Goal: Transaction & Acquisition: Subscribe to service/newsletter

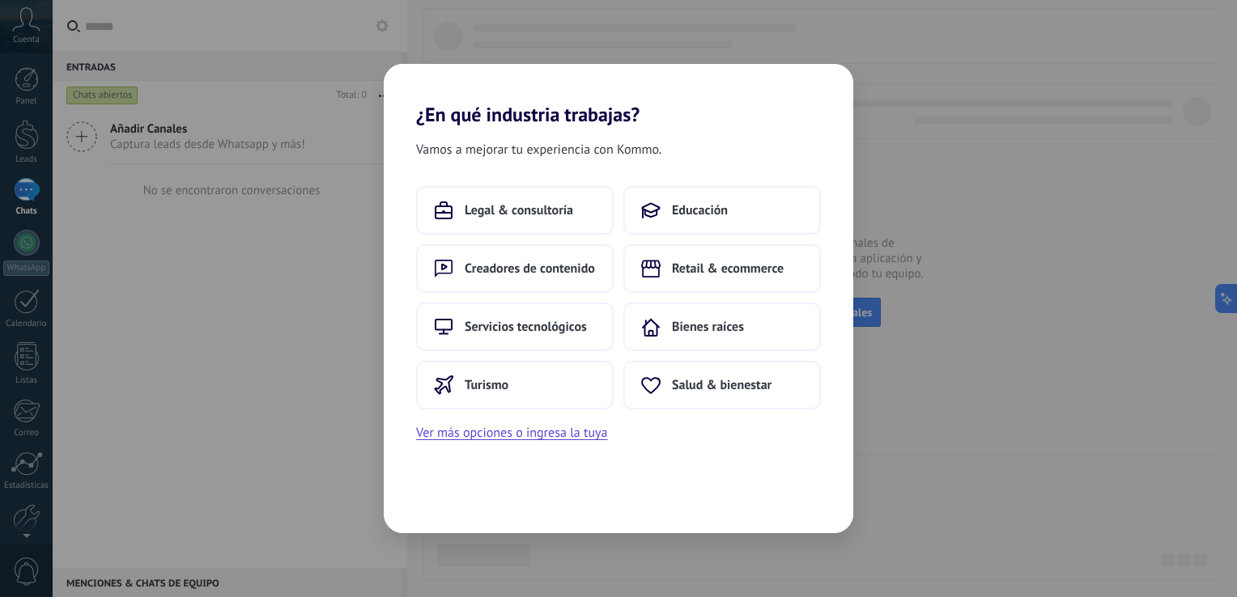
click at [925, 389] on div "¿En qué industria trabajas? Vamos a mejorar tu experiencia con Kommo. Legal & c…" at bounding box center [618, 298] width 1237 height 597
click at [278, 412] on div "¿En qué industria trabajas? Vamos a mejorar tu experiencia con Kommo. Legal & c…" at bounding box center [618, 298] width 1237 height 597
click at [727, 270] on span "Retail & ecommerce" at bounding box center [728, 269] width 112 height 16
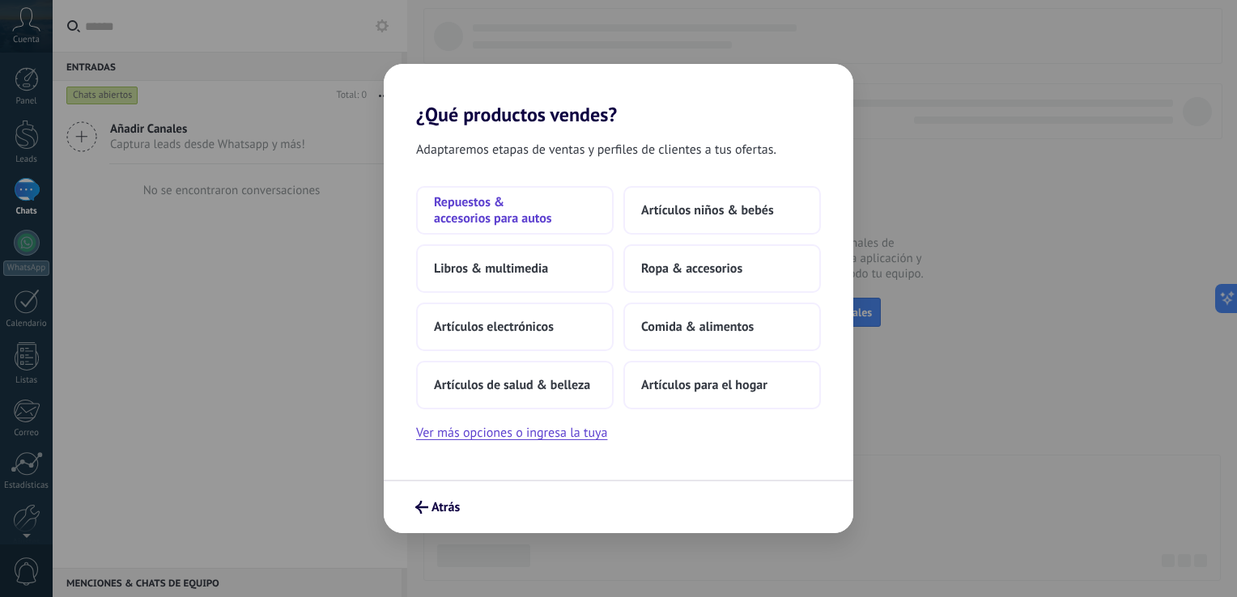
click at [507, 211] on span "Repuestos & accesorios para autos" at bounding box center [515, 210] width 162 height 32
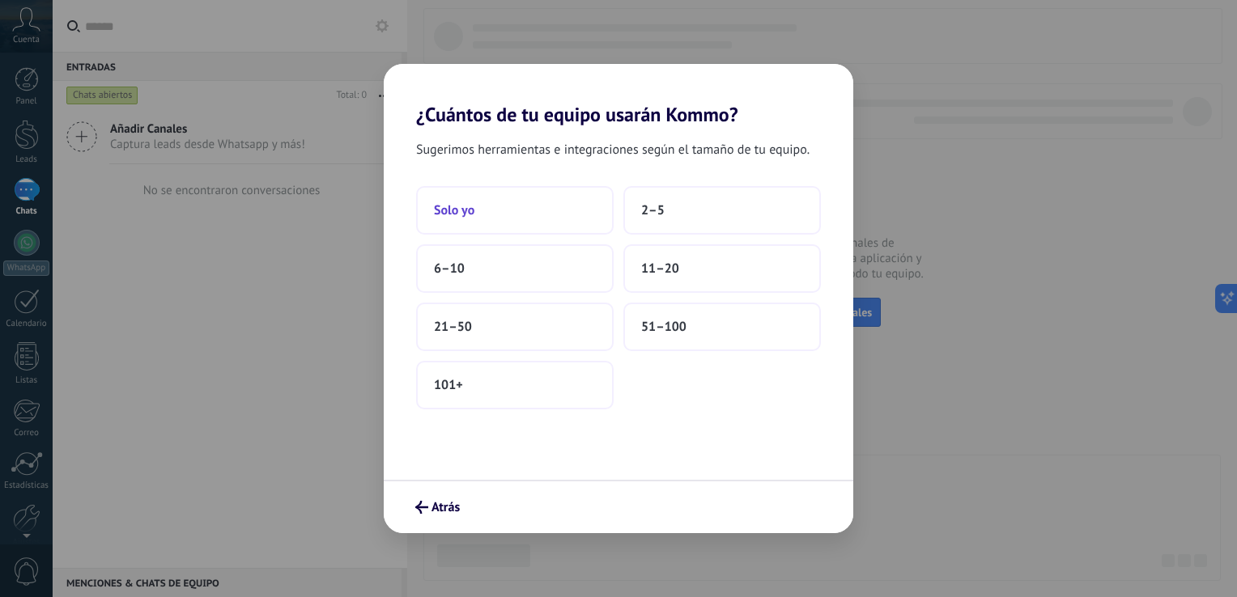
click at [519, 227] on button "Solo yo" at bounding box center [514, 210] width 197 height 49
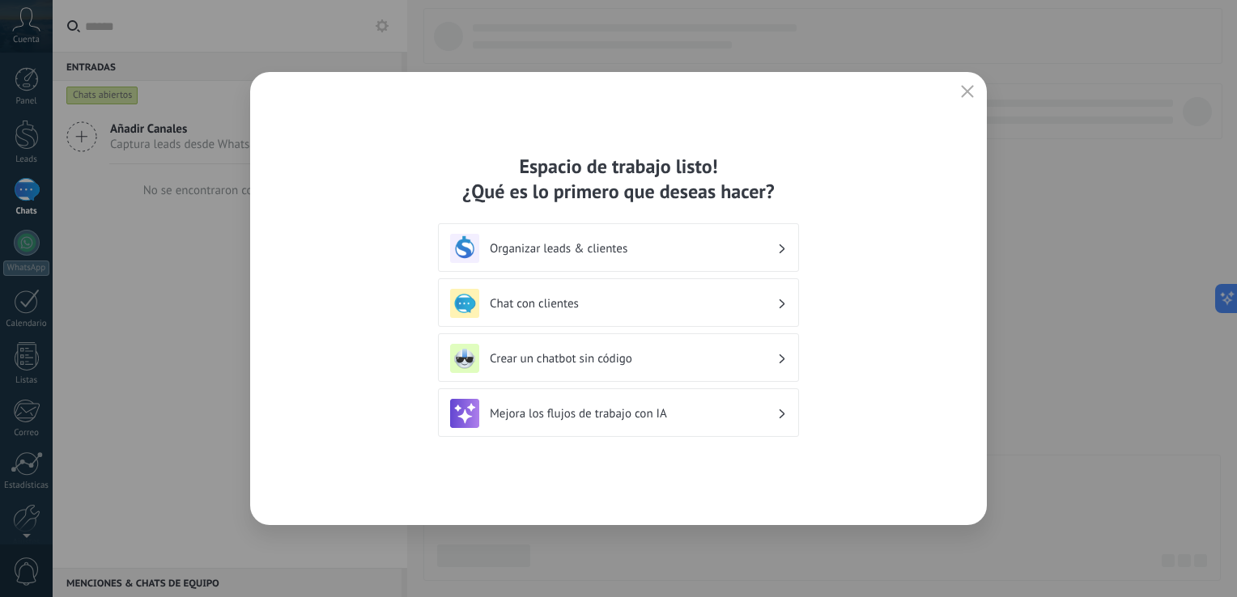
click at [615, 248] on h3 "Organizar leads & clientes" at bounding box center [633, 248] width 287 height 15
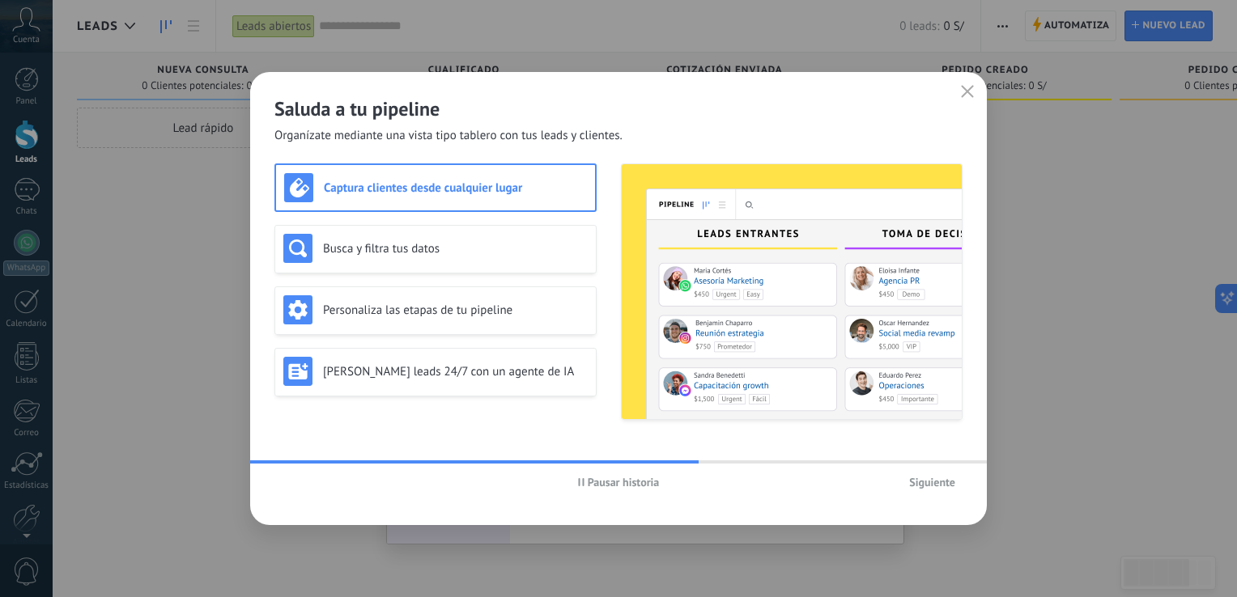
click at [923, 482] on span "Siguiente" at bounding box center [932, 482] width 46 height 11
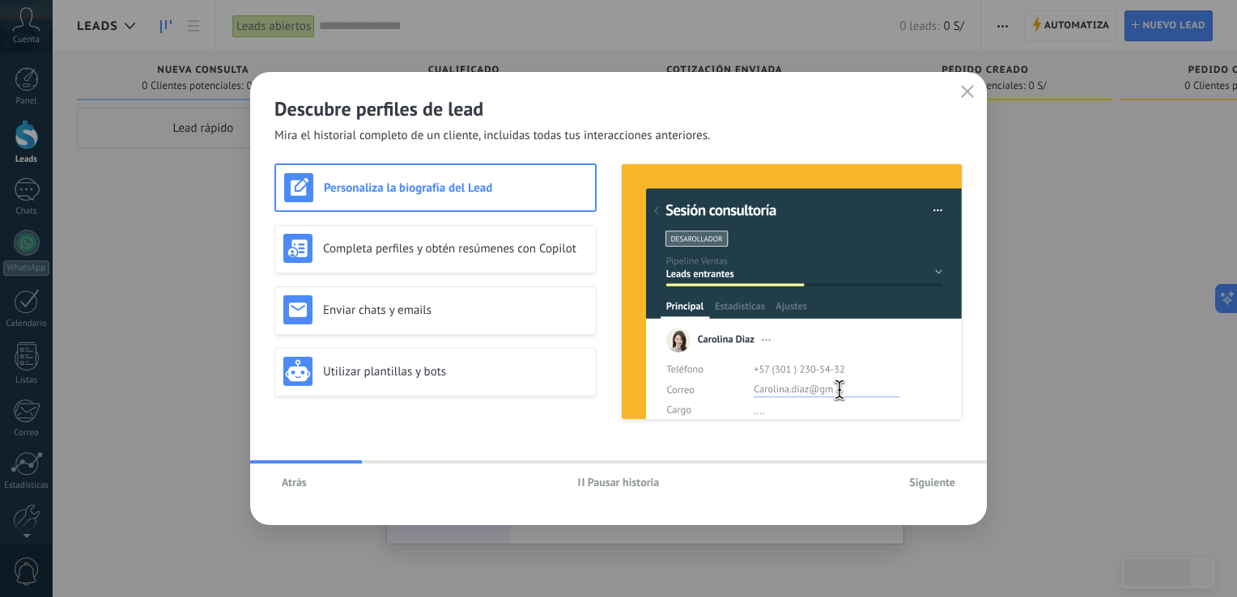
click at [935, 479] on span "Siguiente" at bounding box center [932, 482] width 46 height 11
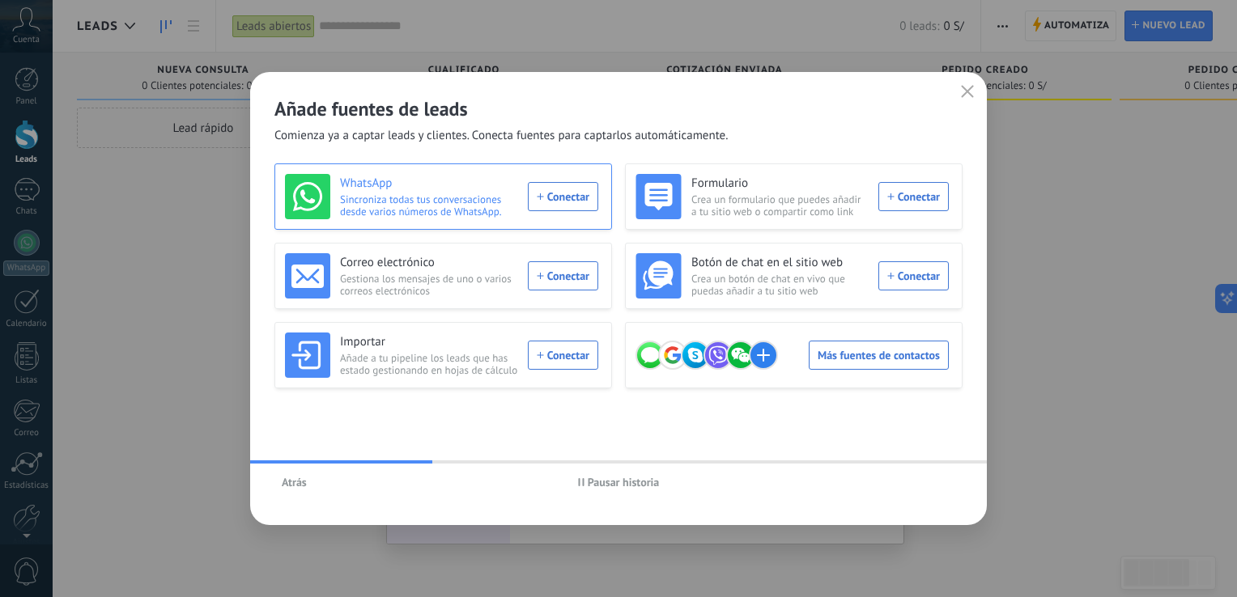
click at [561, 195] on div "WhatsApp Sincroniza todas tus conversaciones desde varios números de WhatsApp. …" at bounding box center [441, 196] width 313 height 45
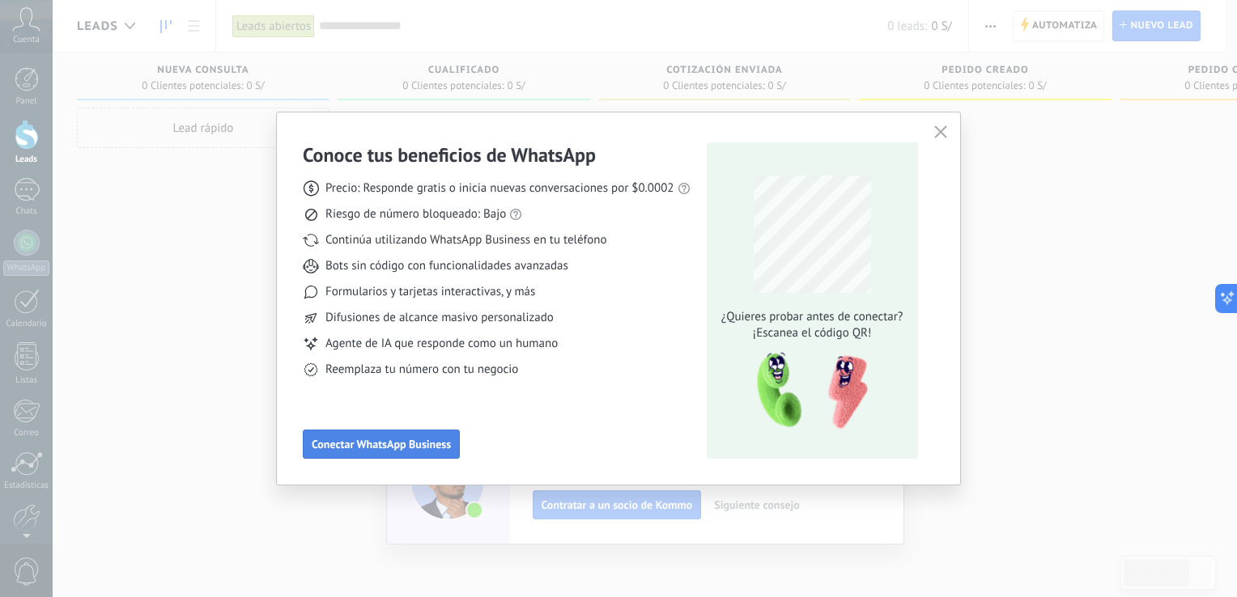
click at [434, 446] on span "Conectar WhatsApp Business" at bounding box center [381, 444] width 139 height 11
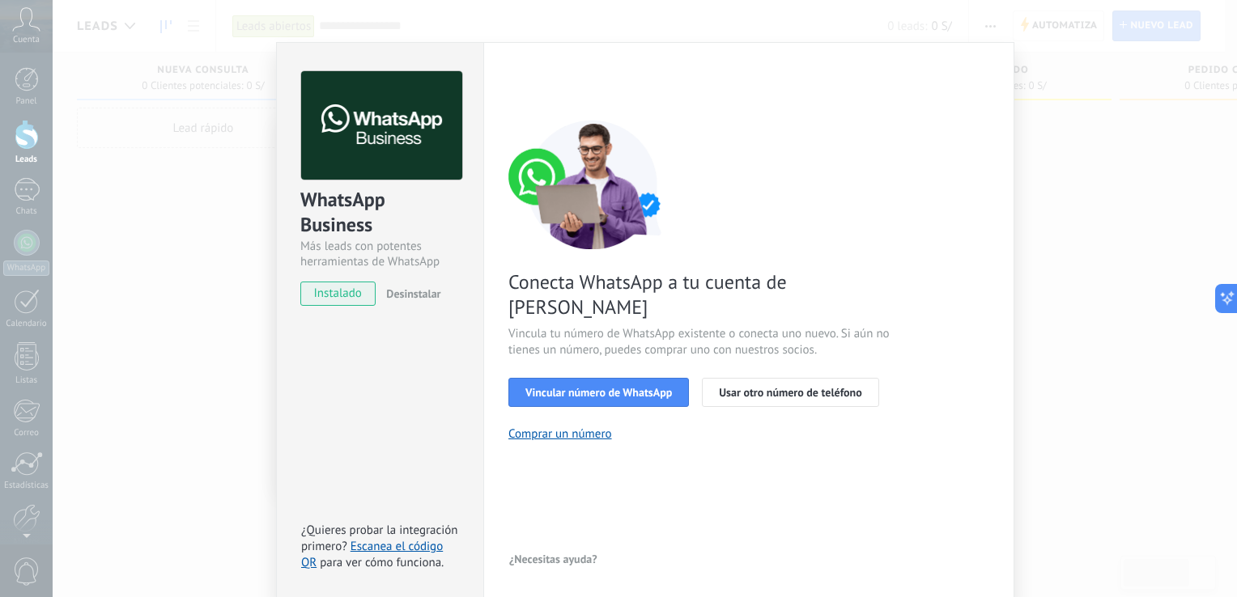
scroll to position [19, 0]
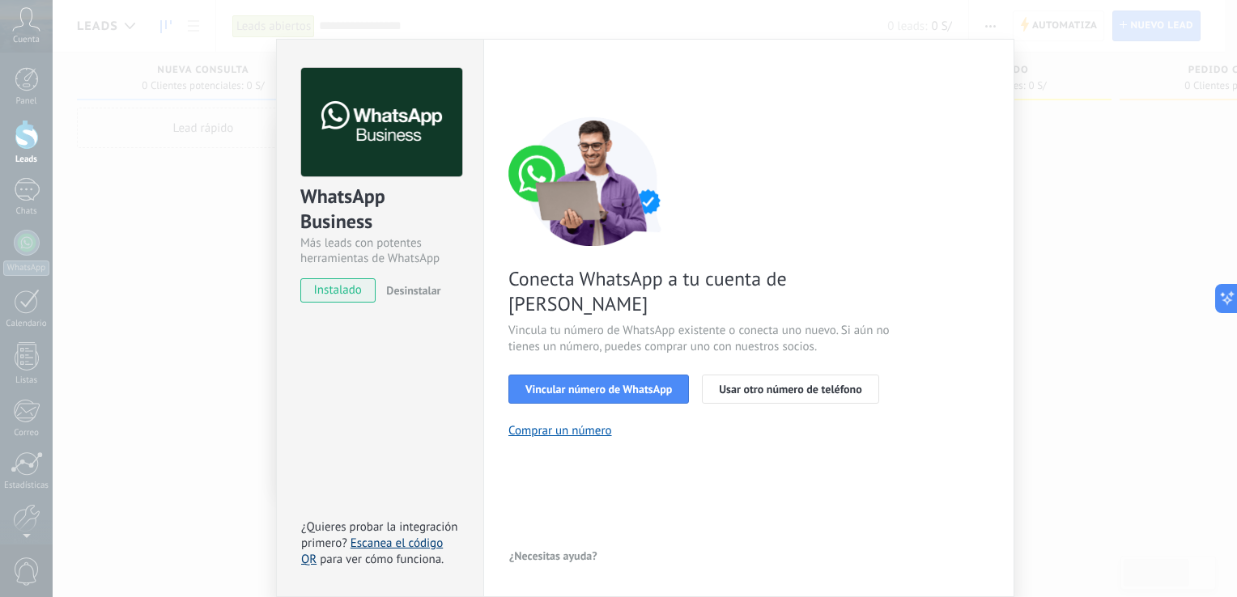
click at [392, 546] on link "Escanea el código QR" at bounding box center [372, 552] width 142 height 32
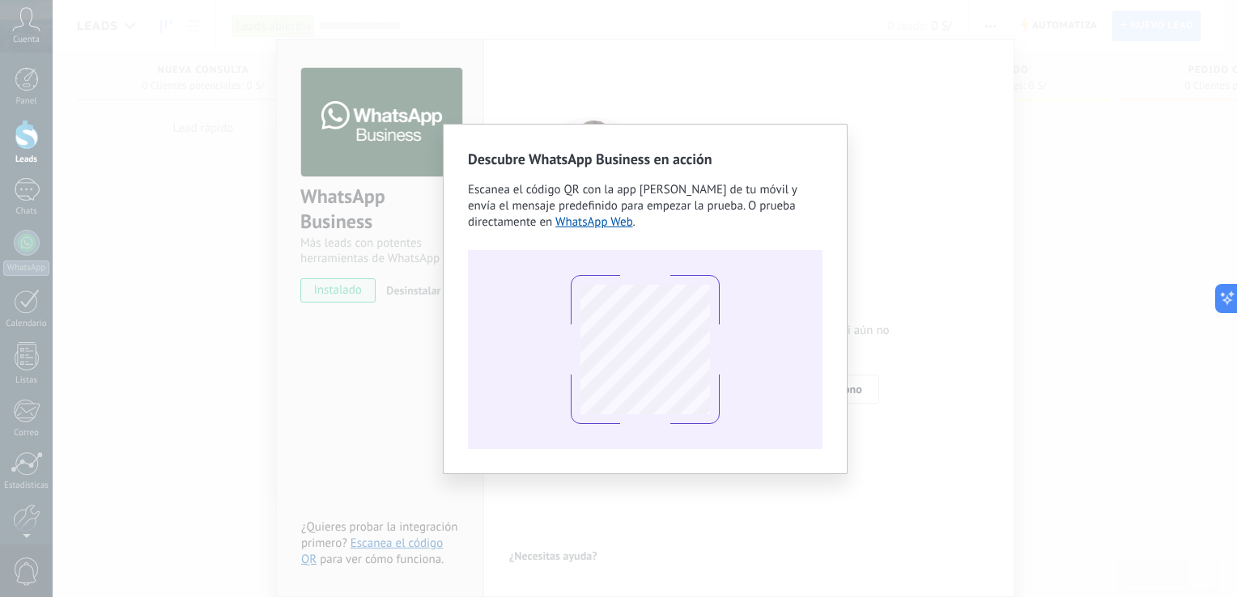
click at [881, 353] on div "Descubre WhatsApp Business en acción Escanea el código QR con la app [PERSON_NA…" at bounding box center [645, 298] width 1184 height 597
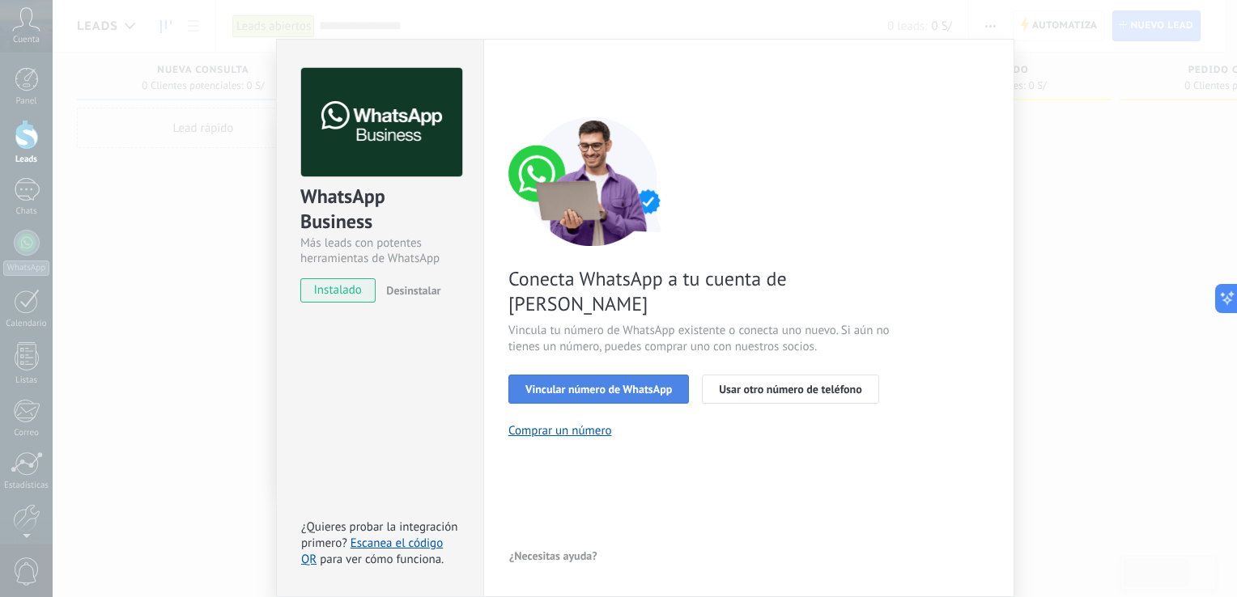
click at [641, 384] on span "Vincular número de WhatsApp" at bounding box center [598, 389] width 147 height 11
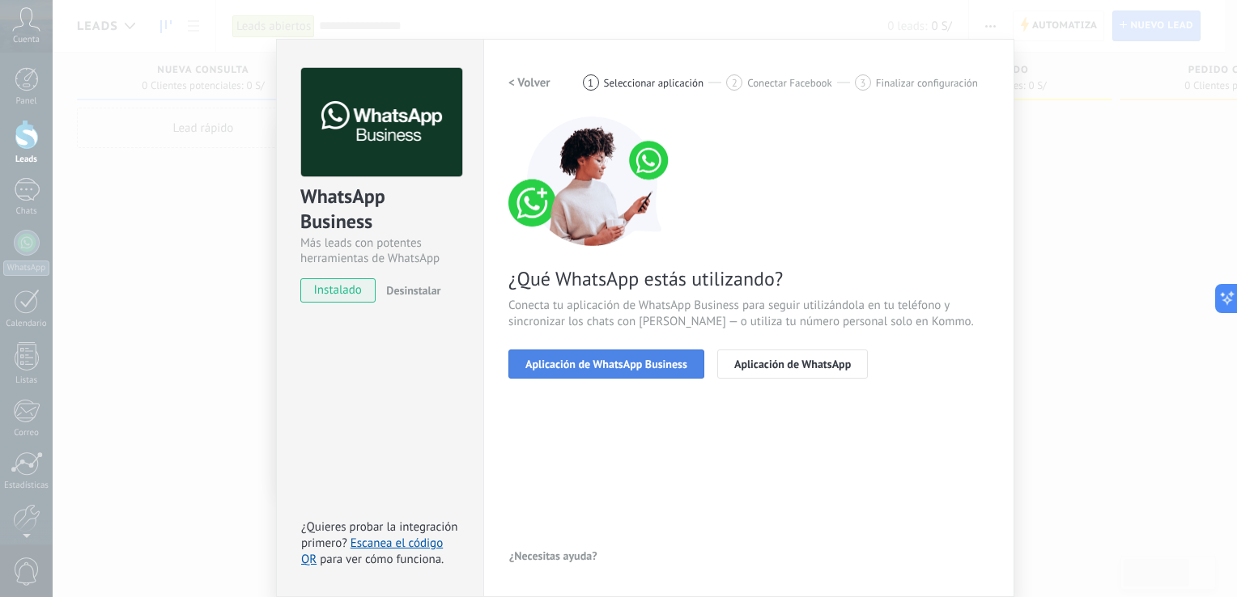
click at [641, 366] on span "Aplicación de WhatsApp Business" at bounding box center [606, 364] width 162 height 11
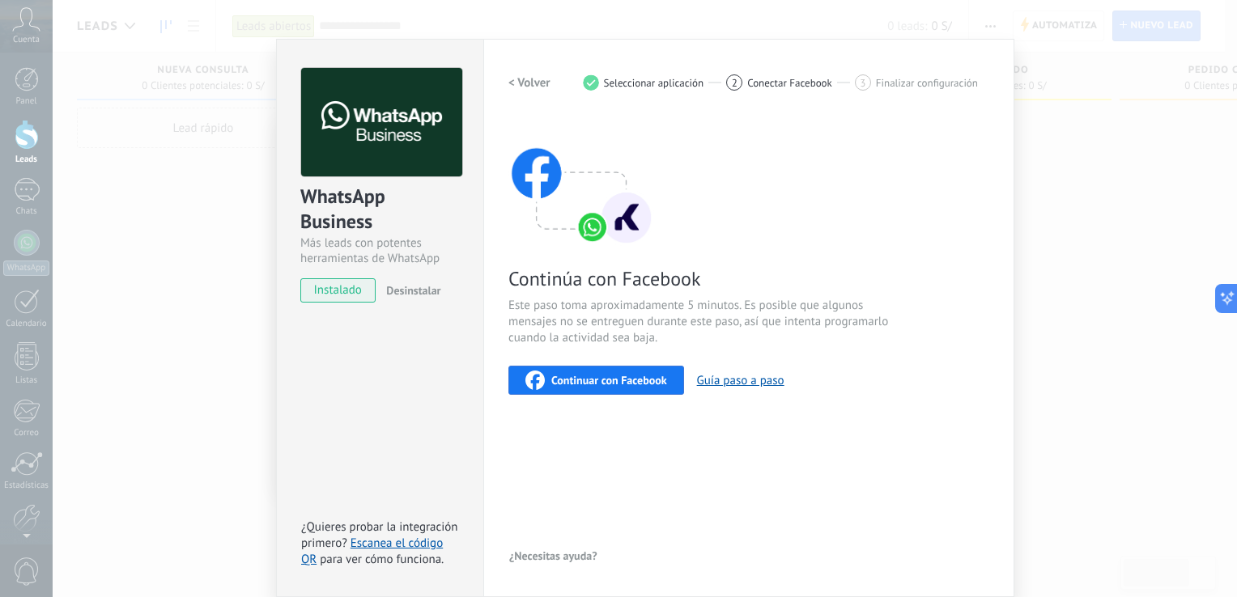
click at [675, 83] on span "Seleccionar aplicación" at bounding box center [654, 83] width 100 height 12
click at [531, 83] on h2 "< Volver" at bounding box center [529, 82] width 42 height 15
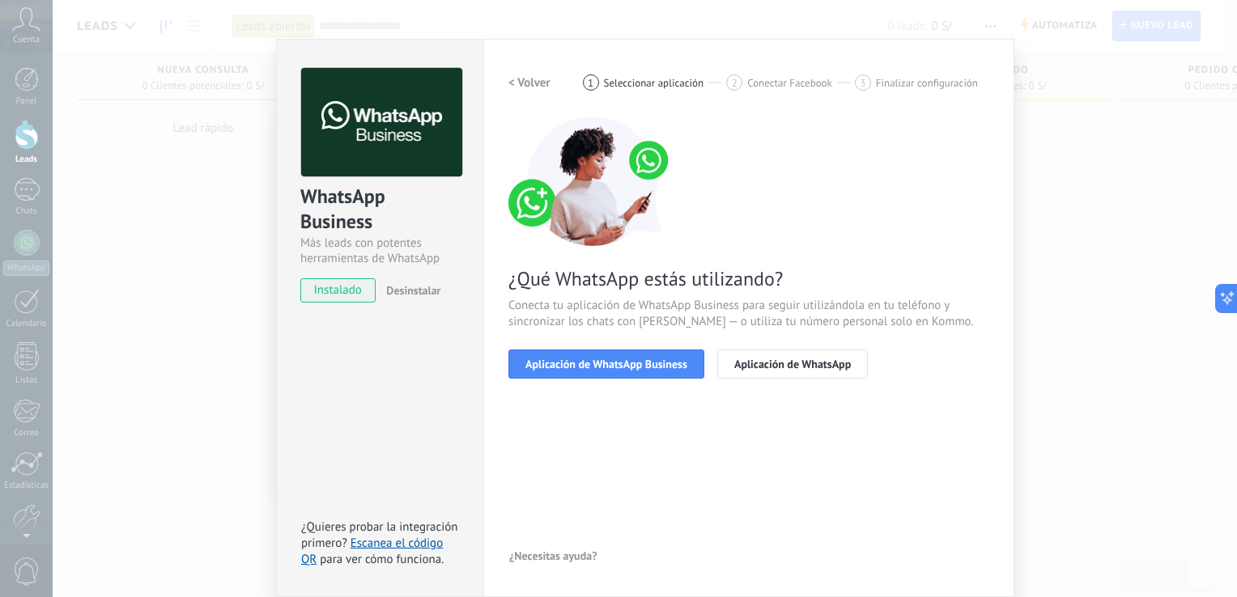
click at [530, 83] on h2 "< Volver" at bounding box center [529, 82] width 42 height 15
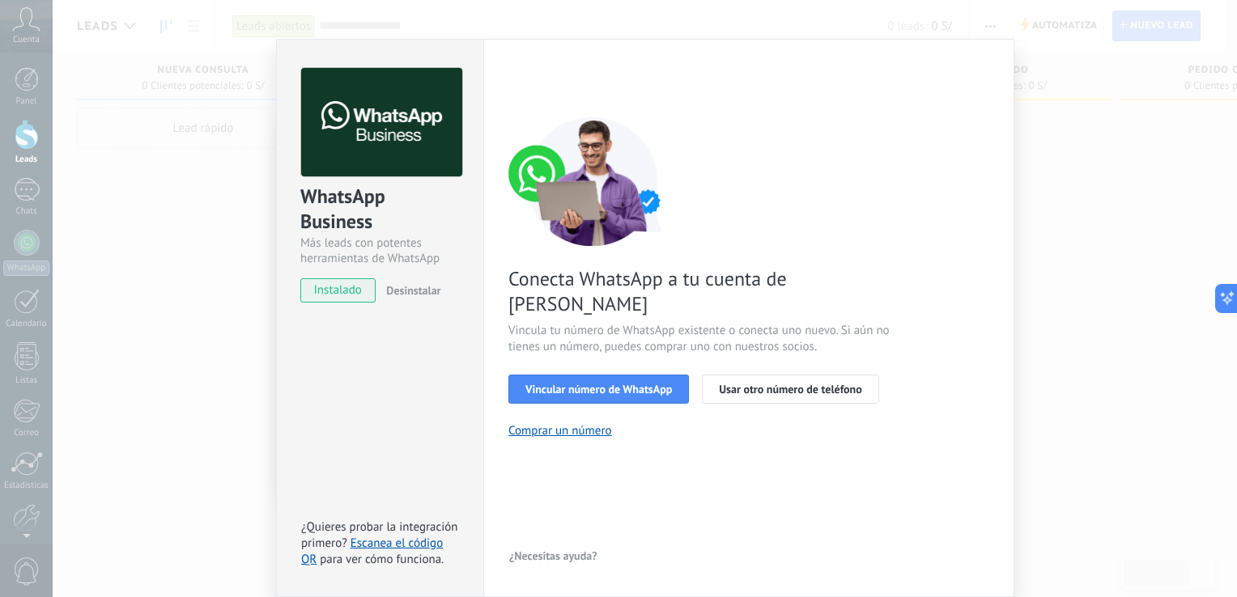
click at [530, 83] on div "< Volver 1 Seleccionar aplicación 2 Conectar Facebook 3 Finalizar configuración" at bounding box center [748, 82] width 481 height 29
click at [1034, 129] on div "WhatsApp Business Más leads con potentes herramientas de WhatsApp instalado Des…" at bounding box center [645, 298] width 1184 height 597
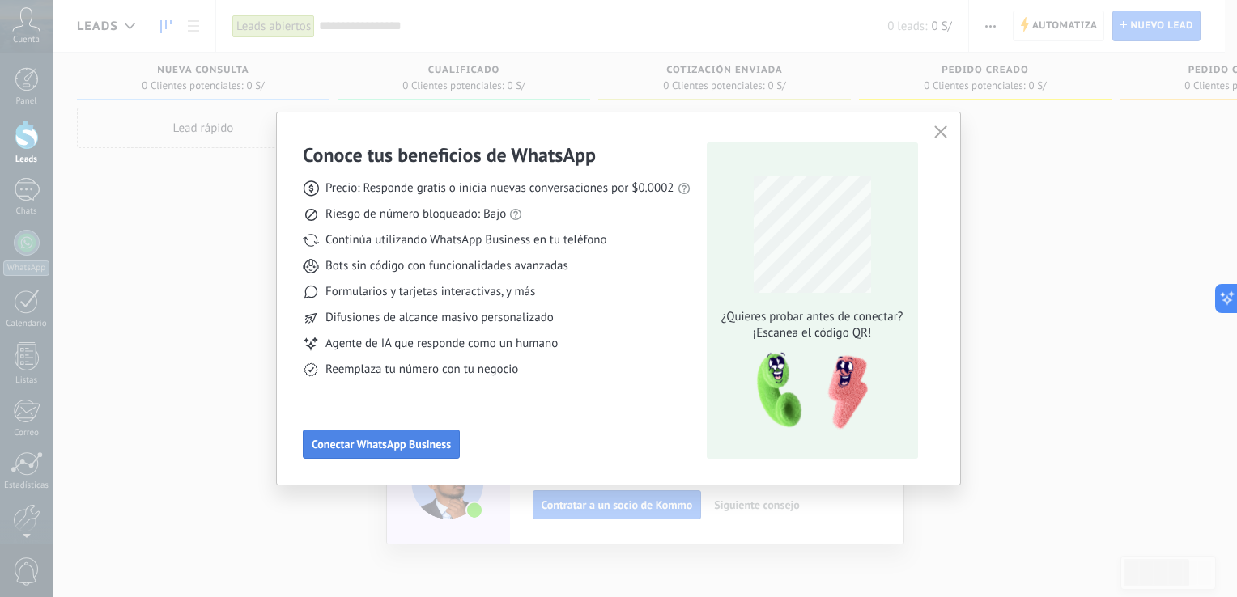
click at [435, 443] on span "Conectar WhatsApp Business" at bounding box center [381, 444] width 139 height 11
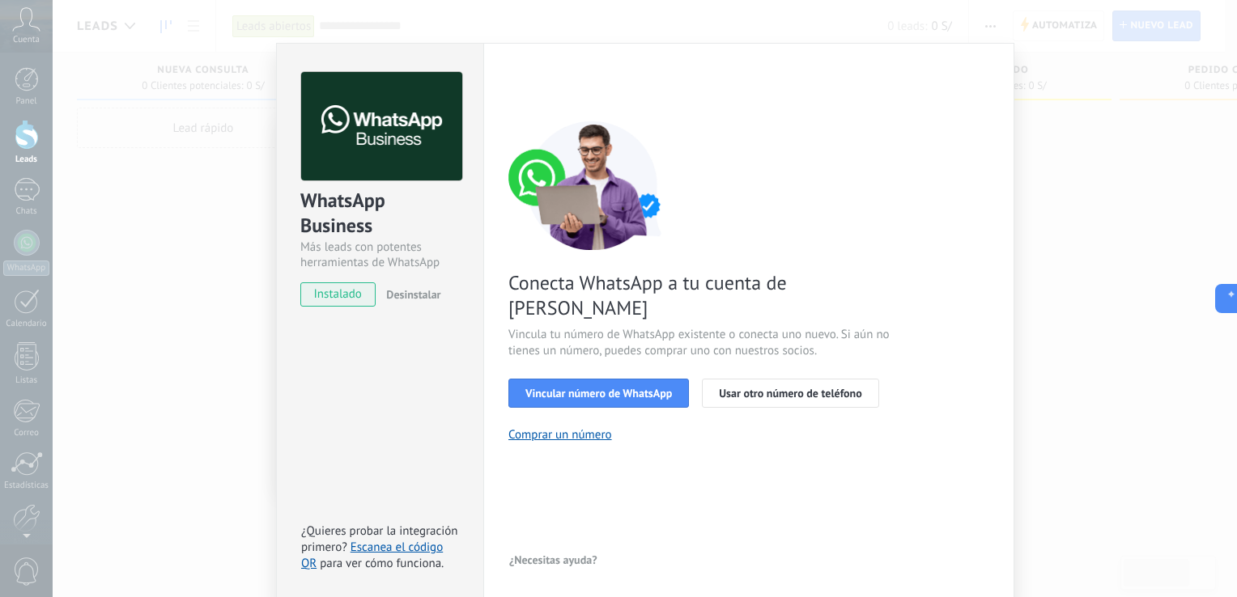
scroll to position [19, 0]
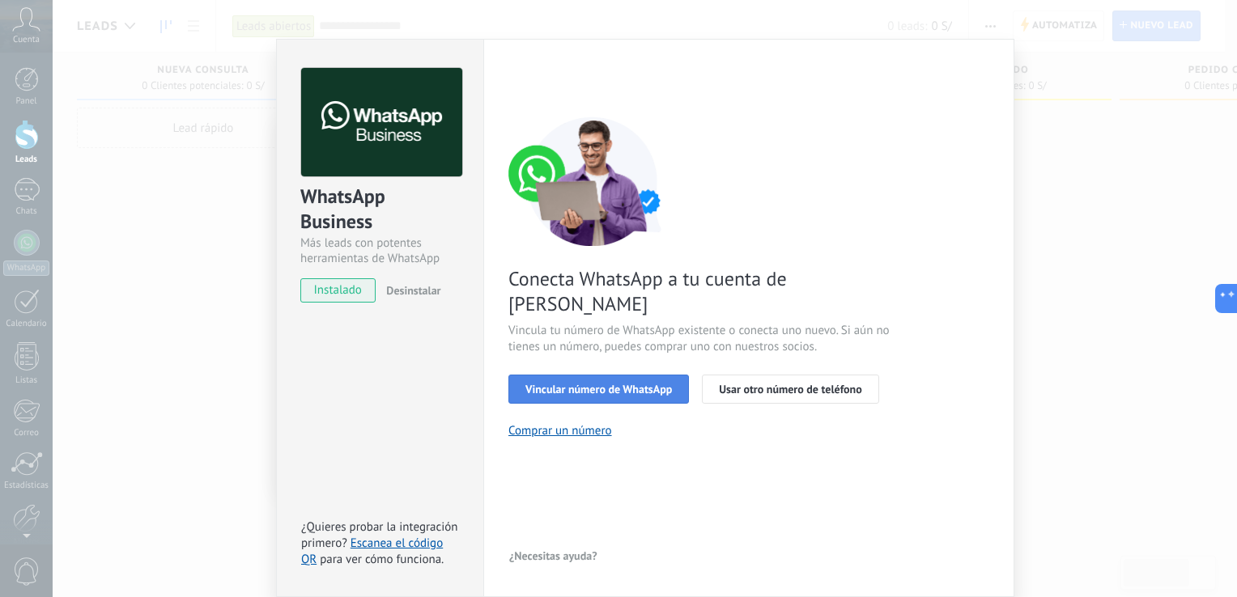
click at [627, 384] on span "Vincular número de WhatsApp" at bounding box center [598, 389] width 147 height 11
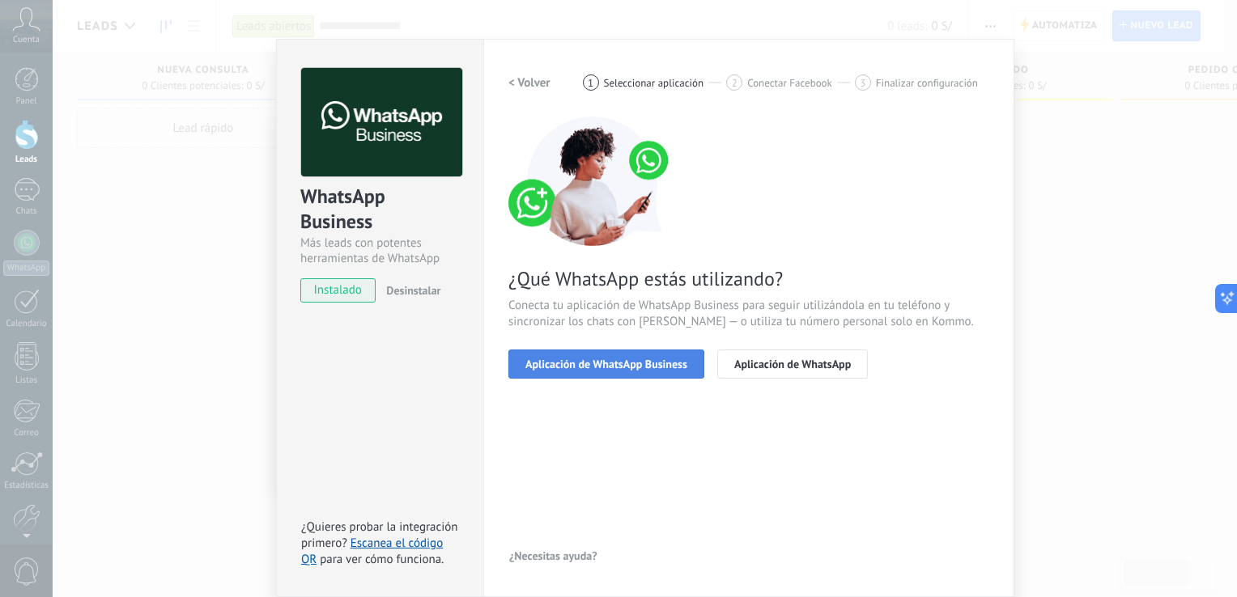
click at [648, 366] on span "Aplicación de WhatsApp Business" at bounding box center [606, 364] width 162 height 11
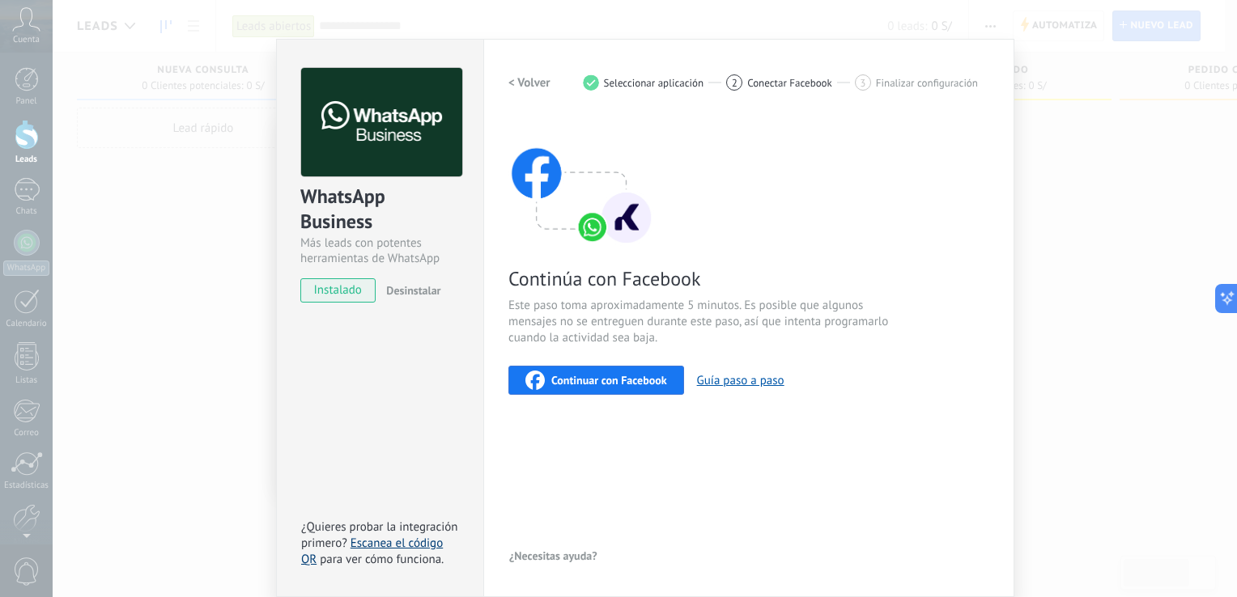
click at [385, 545] on link "Escanea el código QR" at bounding box center [372, 552] width 142 height 32
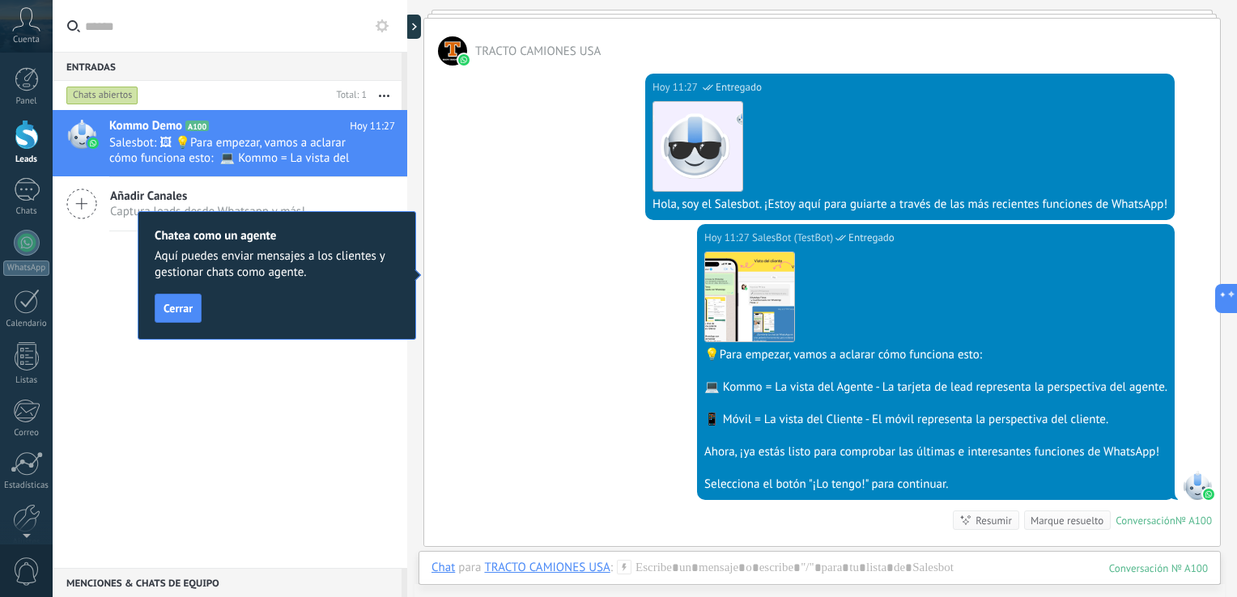
scroll to position [324, 0]
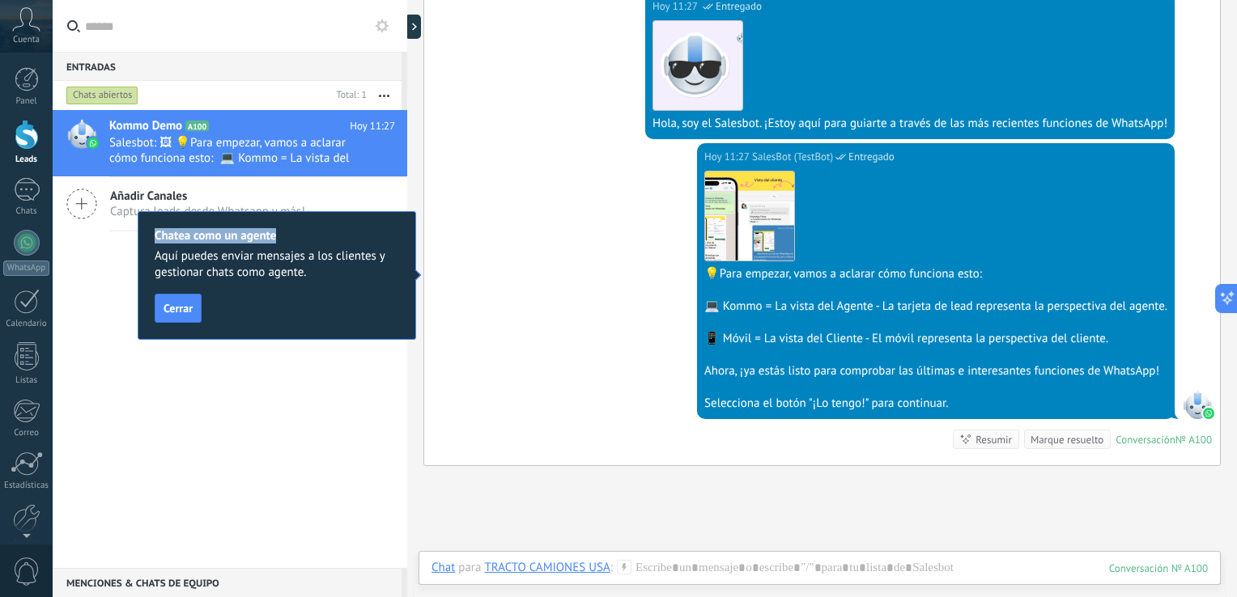
drag, startPoint x: 155, startPoint y: 235, endPoint x: 288, endPoint y: 231, distance: 133.6
click at [288, 231] on h2 "Chatea como un agente" at bounding box center [277, 235] width 244 height 15
drag, startPoint x: 288, startPoint y: 231, endPoint x: 156, endPoint y: 255, distance: 134.1
click at [156, 255] on span "Aquí puedes enviar mensajes a los clientes y gestionar chats como agente." at bounding box center [277, 264] width 244 height 32
drag, startPoint x: 155, startPoint y: 255, endPoint x: 376, endPoint y: 263, distance: 221.1
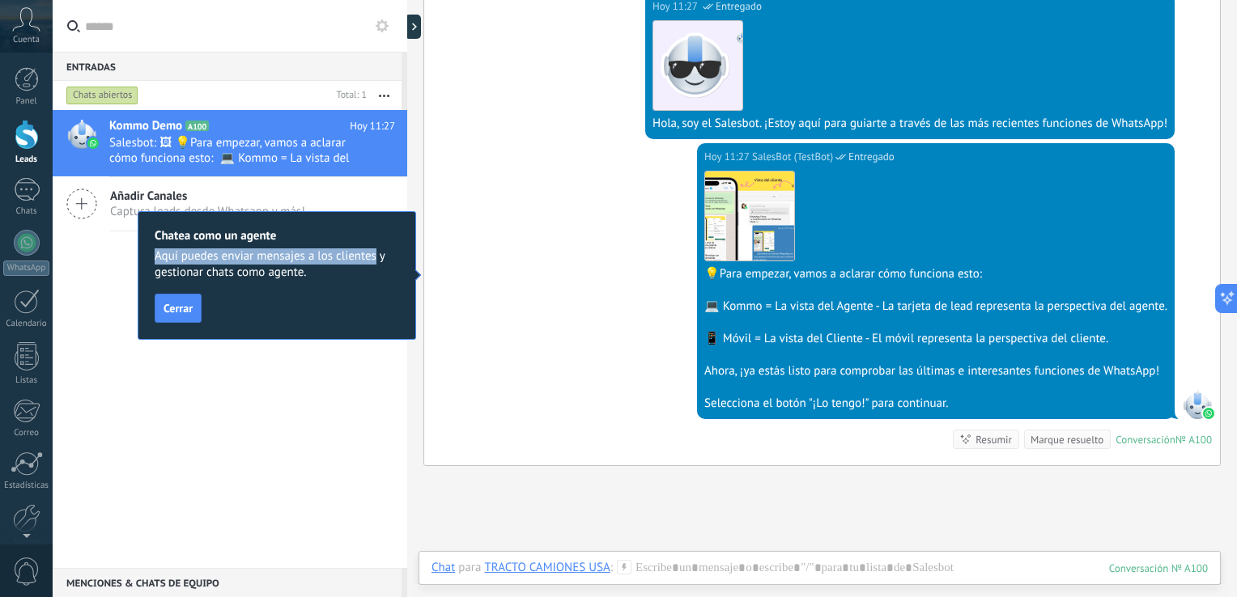
click at [376, 263] on span "Aquí puedes enviar mensajes a los clientes y gestionar chats como agente." at bounding box center [277, 264] width 244 height 32
click at [183, 304] on span "Cerrar" at bounding box center [178, 308] width 29 height 11
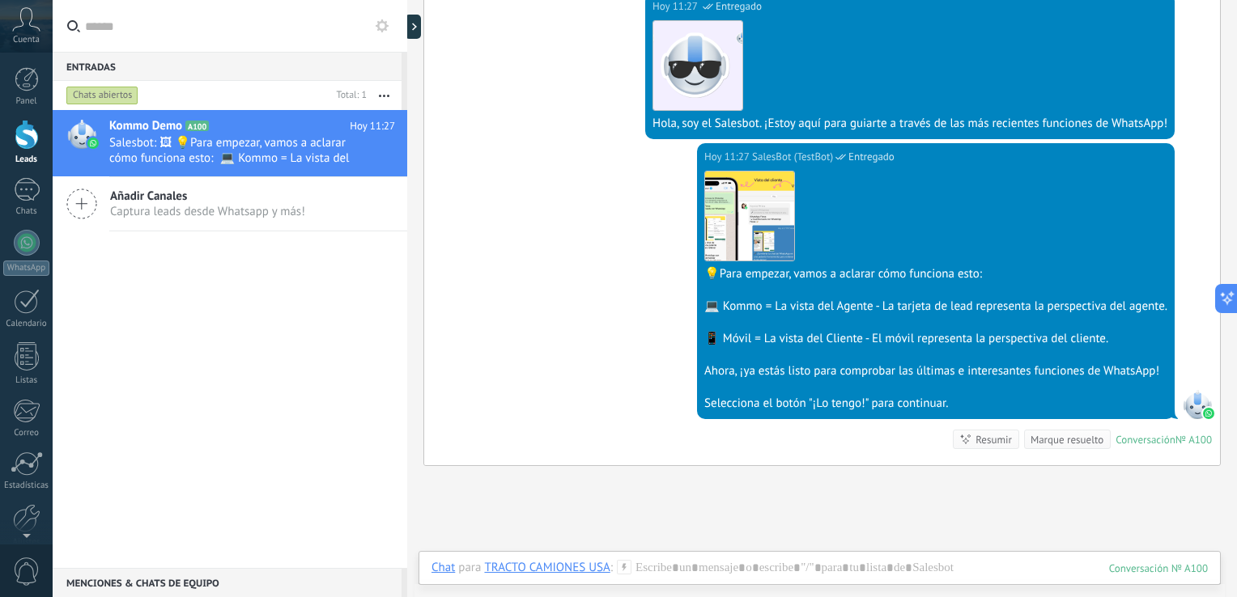
click at [206, 210] on span "Captura leads desde Whatsapp y más!" at bounding box center [207, 211] width 195 height 15
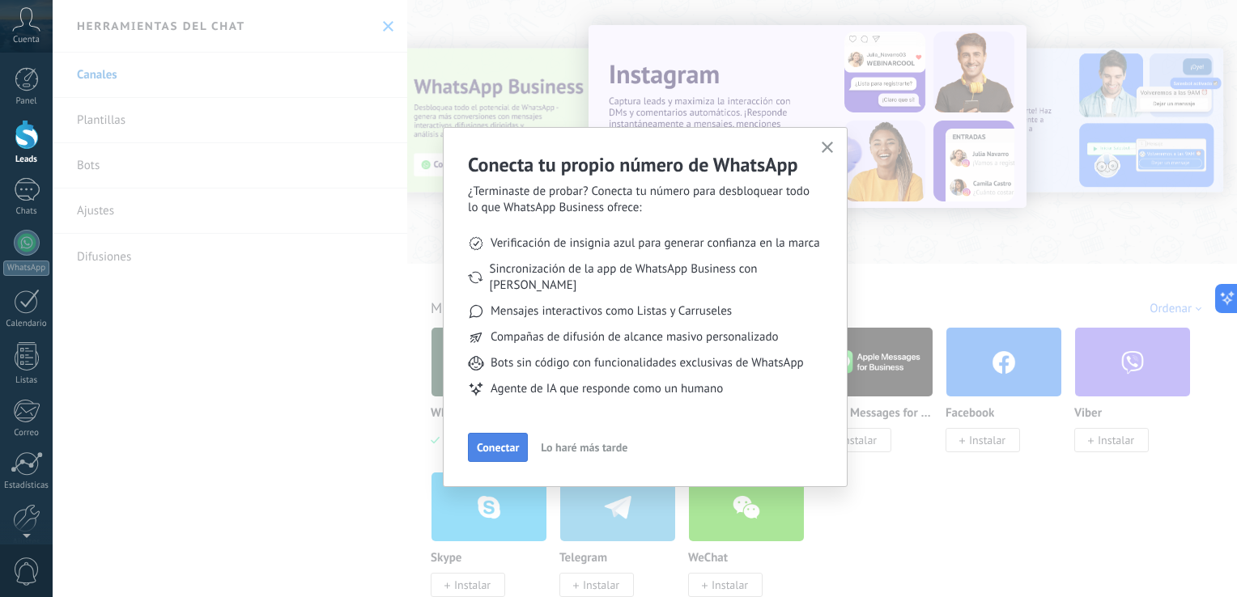
click at [502, 442] on span "Conectar" at bounding box center [498, 447] width 42 height 11
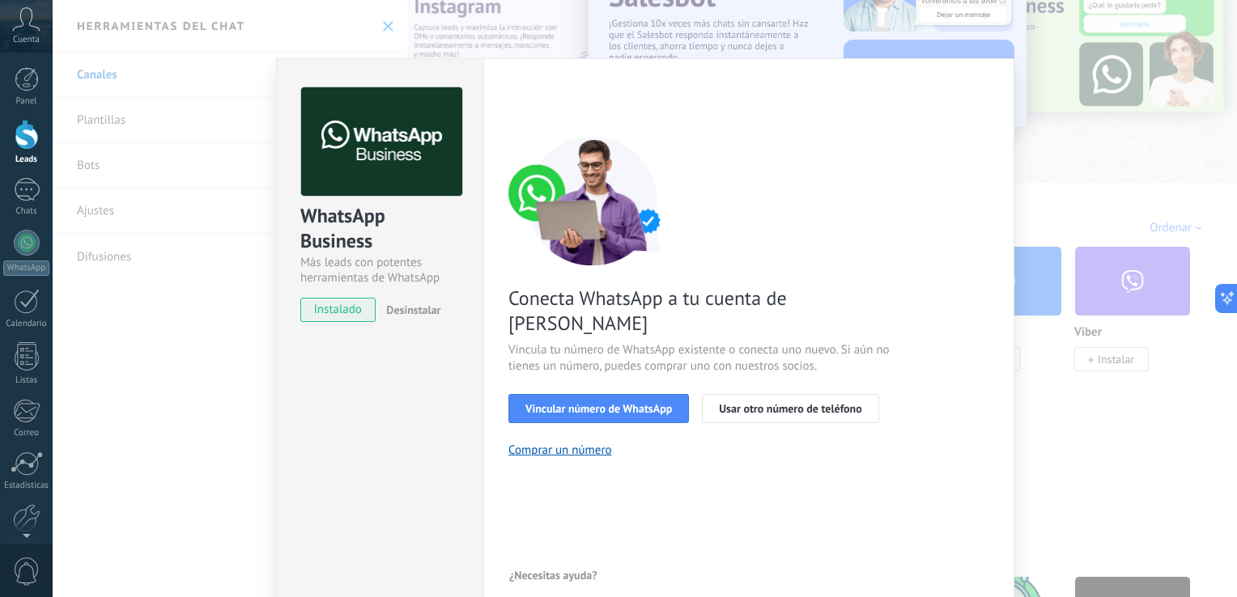
click at [1069, 189] on div "WhatsApp Business Más leads con potentes herramientas de WhatsApp instalado Des…" at bounding box center [645, 298] width 1184 height 597
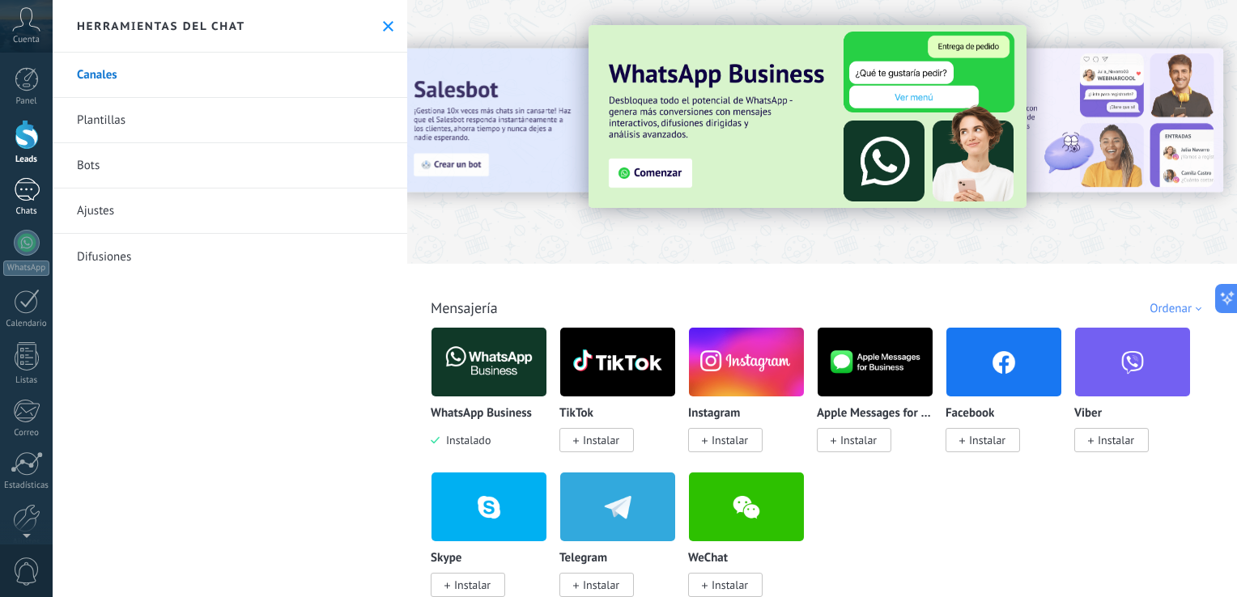
click at [24, 196] on div "1" at bounding box center [27, 189] width 26 height 23
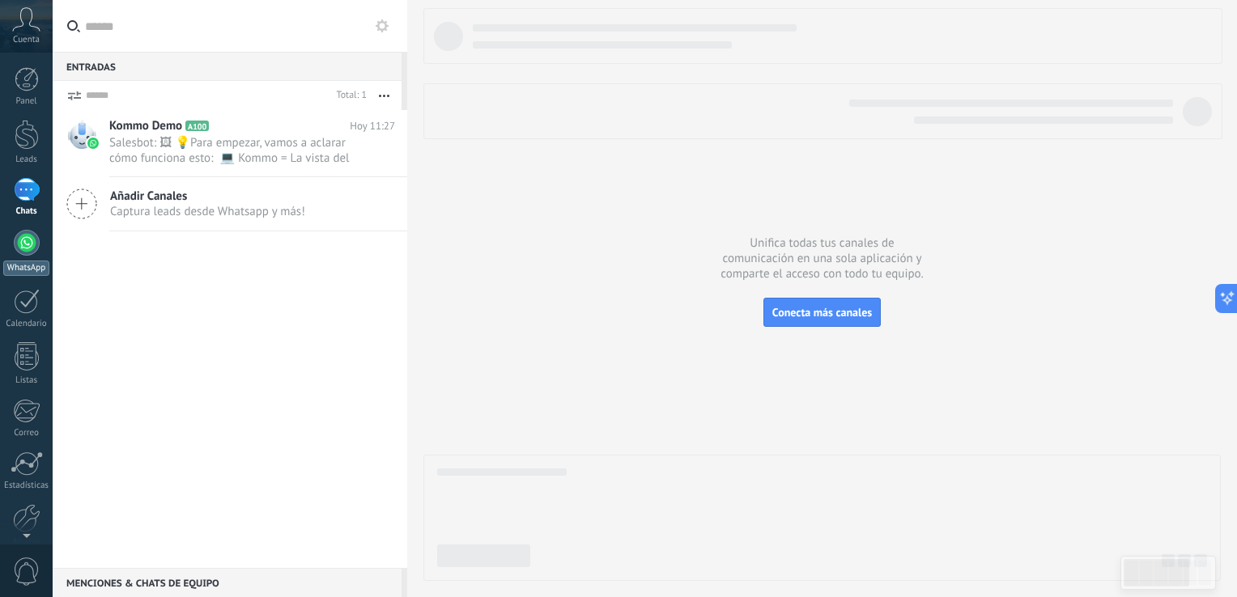
click at [29, 249] on div at bounding box center [27, 243] width 26 height 26
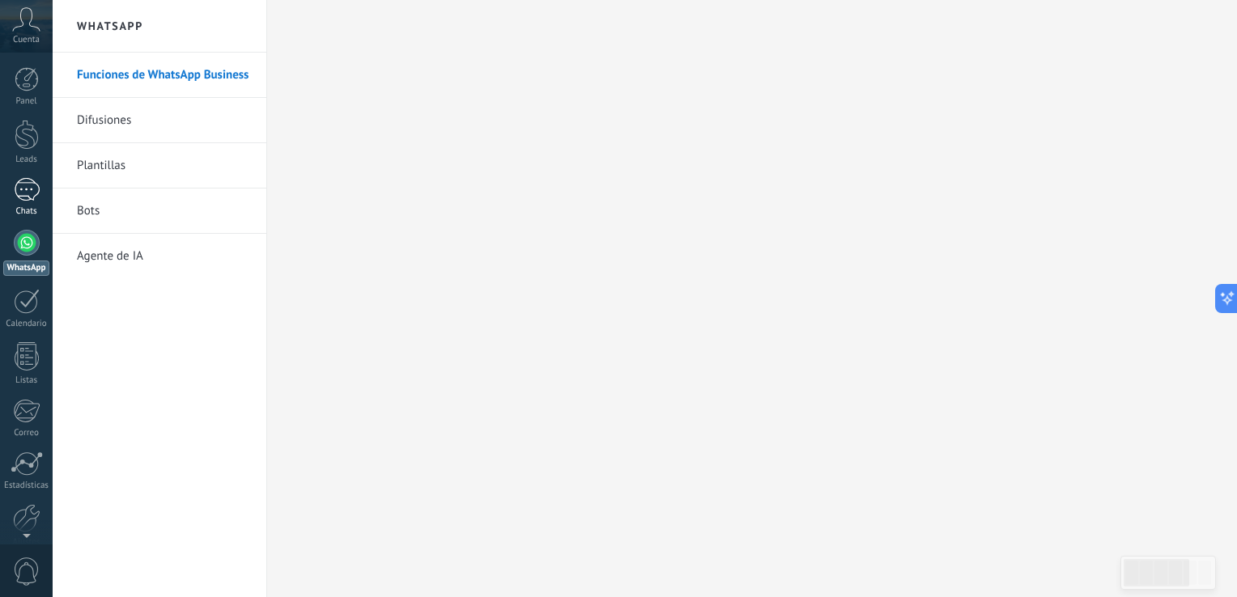
click at [32, 185] on div "1" at bounding box center [27, 189] width 26 height 23
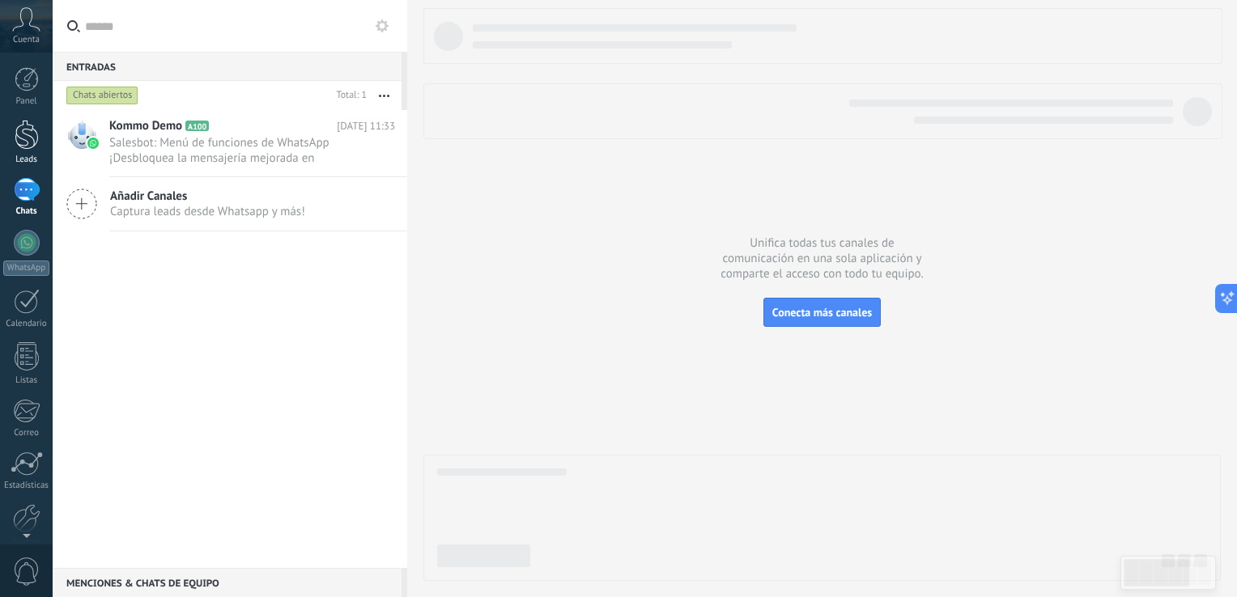
click at [31, 136] on div at bounding box center [27, 135] width 24 height 30
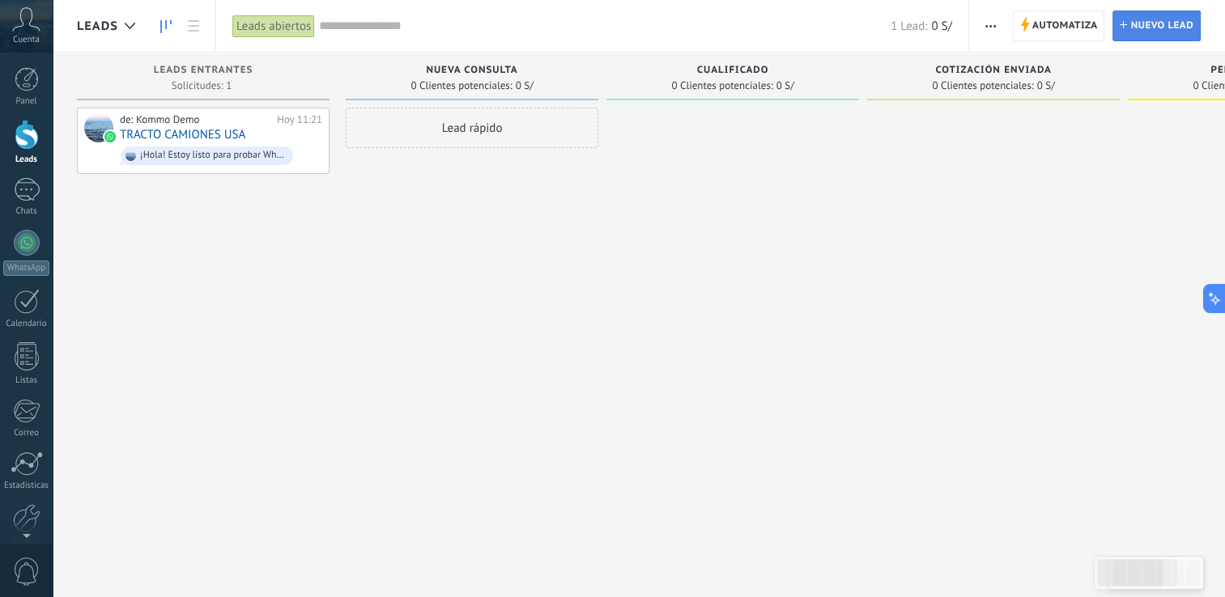
click at [1137, 27] on span "Nuevo lead" at bounding box center [1161, 25] width 63 height 29
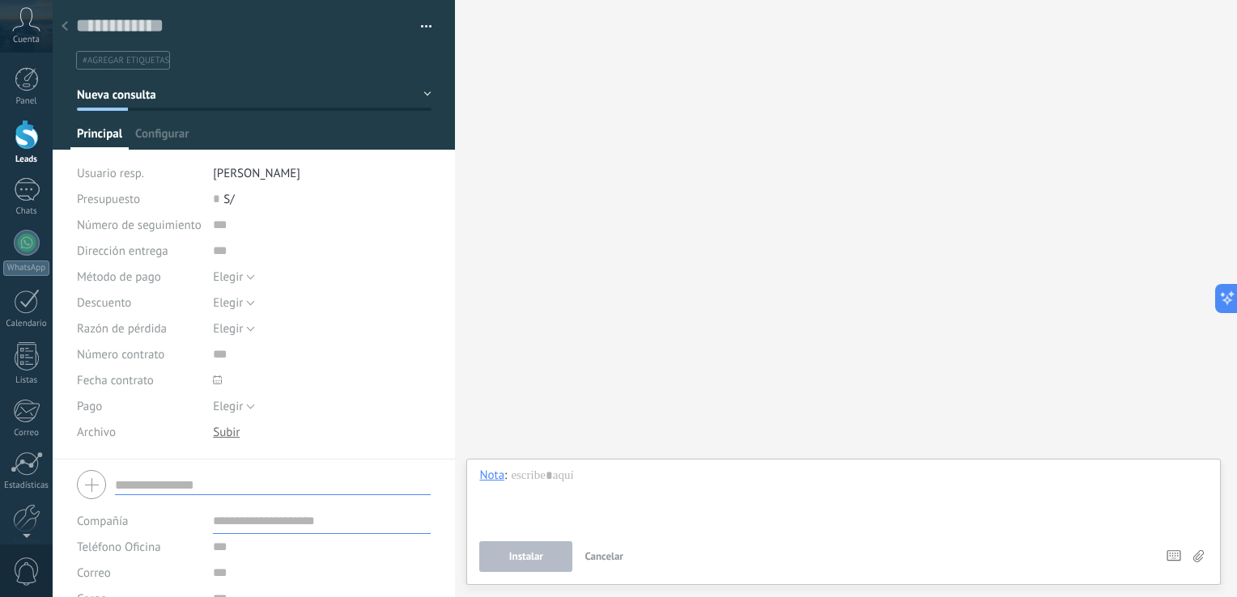
click at [61, 20] on div at bounding box center [64, 27] width 23 height 32
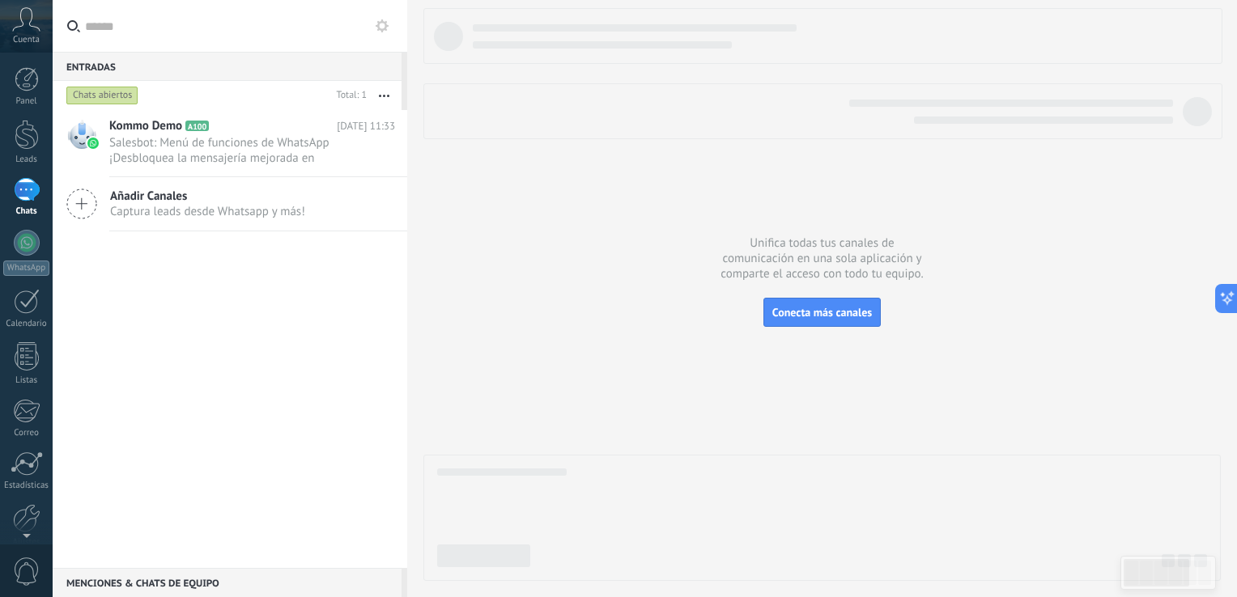
click at [384, 95] on icon "button" at bounding box center [384, 96] width 11 height 2
click at [211, 383] on div "Kommo Demo A100 [DATE] 11:33 Salesbot: Menú de funciones de WhatsApp ¡Desbloque…" at bounding box center [230, 339] width 355 height 458
click at [21, 240] on div at bounding box center [27, 243] width 26 height 26
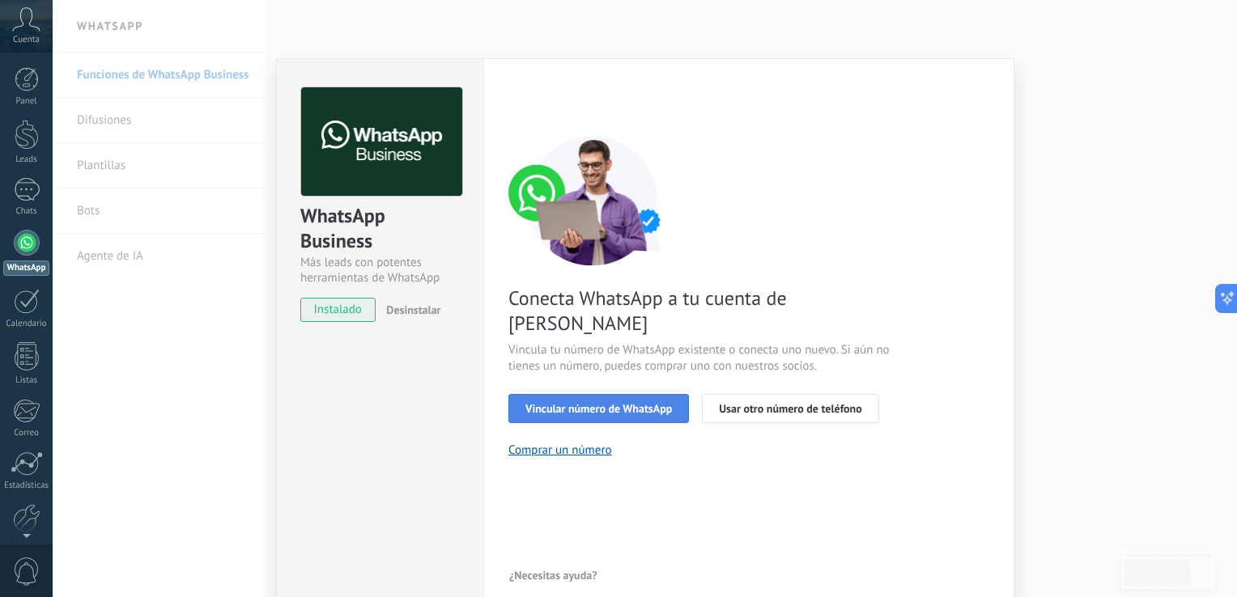
click at [625, 403] on span "Vincular número de WhatsApp" at bounding box center [598, 408] width 147 height 11
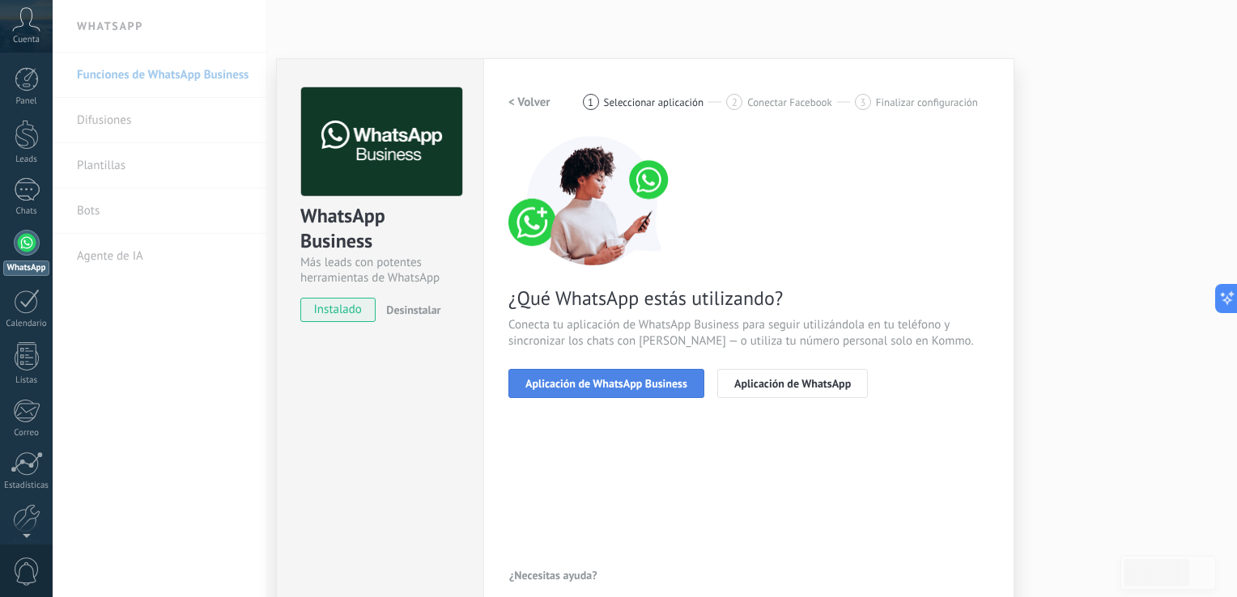
click at [643, 384] on span "Aplicación de WhatsApp Business" at bounding box center [606, 383] width 162 height 11
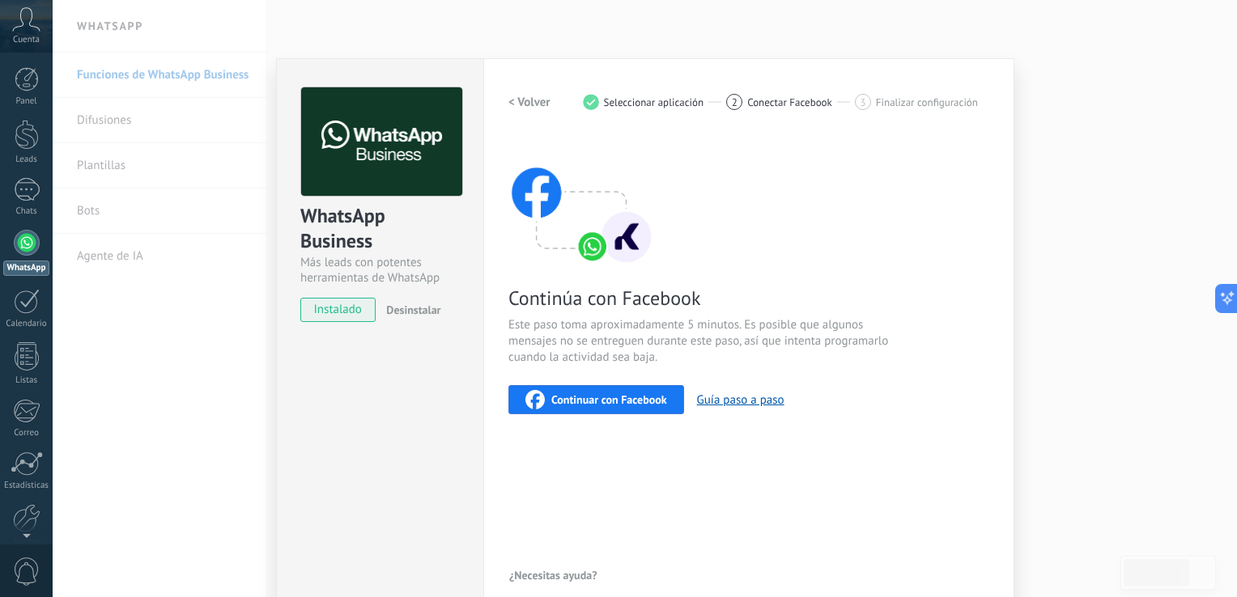
click at [806, 97] on span "Conectar Facebook" at bounding box center [789, 102] width 85 height 12
click at [919, 93] on div "< Volver 1 Seleccionar aplicación 2 Conectar Facebook 3 Finalizar configuración" at bounding box center [748, 101] width 481 height 29
drag, startPoint x: 907, startPoint y: 128, endPoint x: 550, endPoint y: 147, distance: 356.7
click at [907, 128] on div "< Volver 1 Seleccionar aplicación 2 Conectar Facebook 3 Finalizar configuración…" at bounding box center [748, 250] width 481 height 327
click at [206, 367] on div "WhatsApp Business Más leads con potentes herramientas de WhatsApp instalado Des…" at bounding box center [645, 298] width 1184 height 597
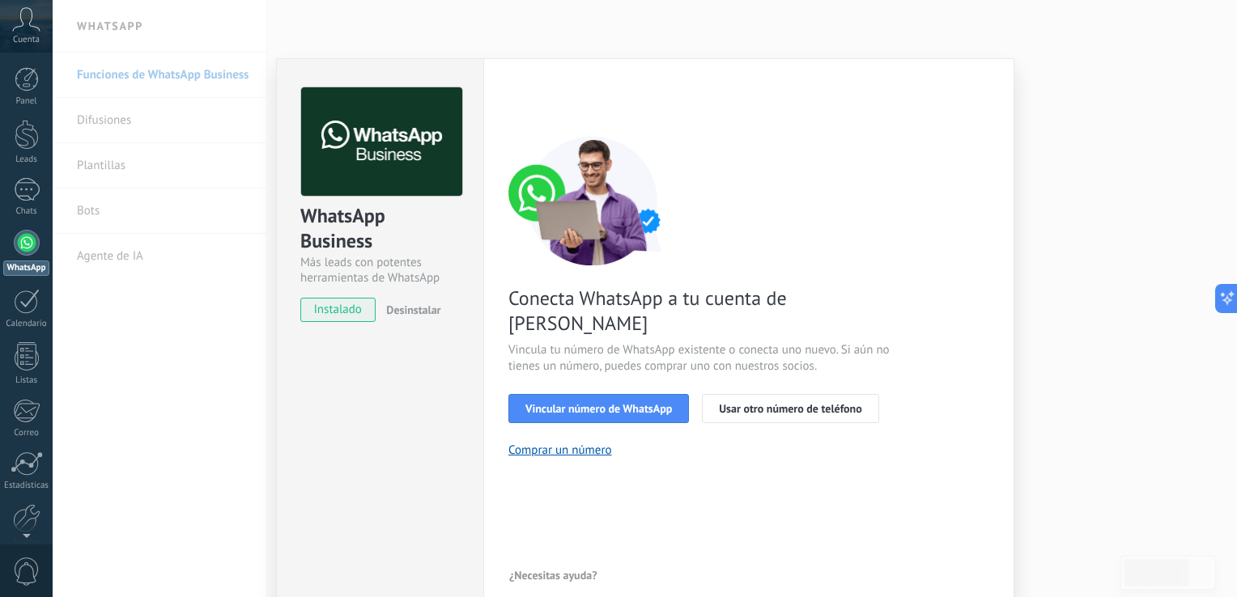
click at [1062, 115] on div "WhatsApp Business Más leads con potentes herramientas de WhatsApp instalado Des…" at bounding box center [645, 298] width 1184 height 597
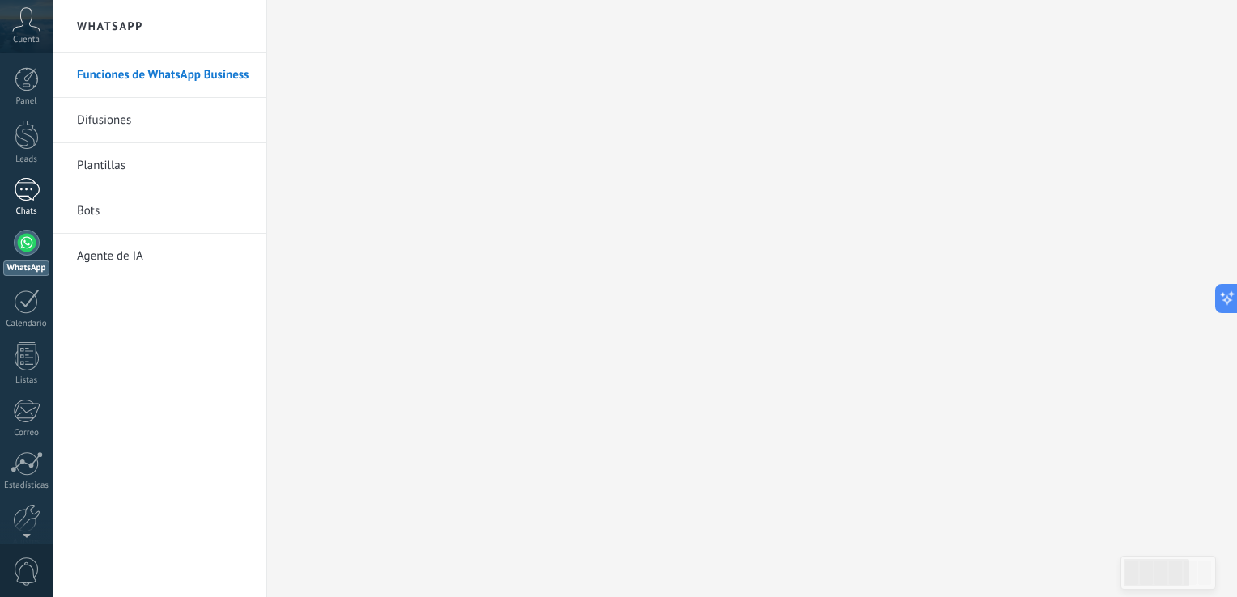
click at [27, 185] on div "1" at bounding box center [27, 189] width 26 height 23
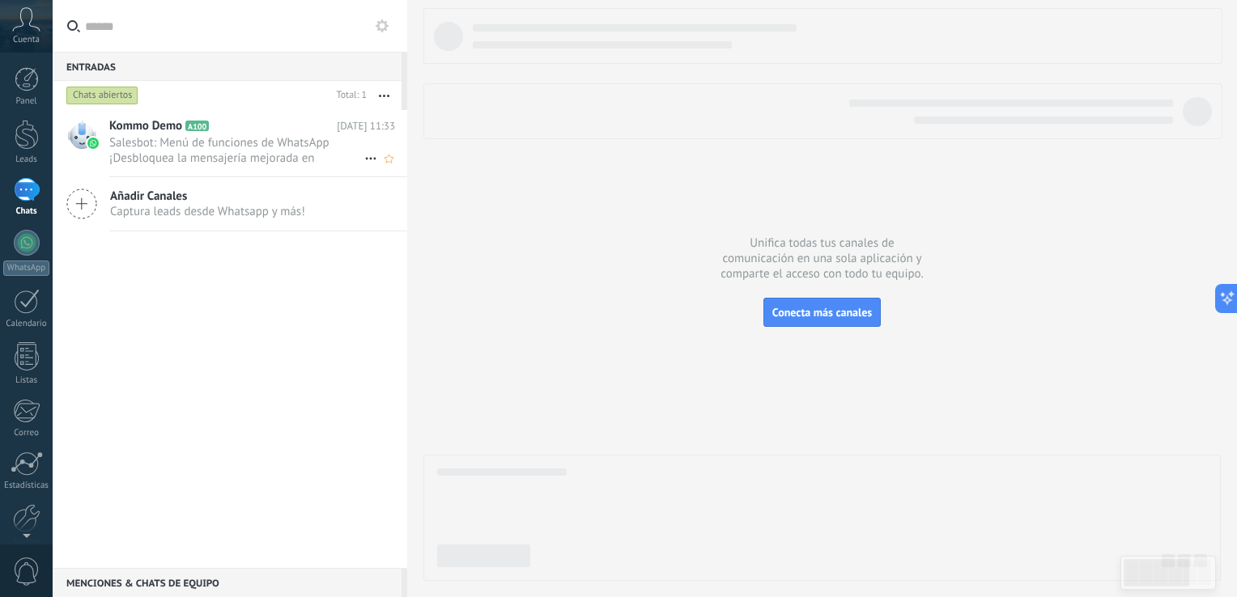
click at [237, 146] on span "Salesbot: Menú de funciones de WhatsApp ¡Desbloquea la mensajería mejorada en W…" at bounding box center [236, 150] width 255 height 31
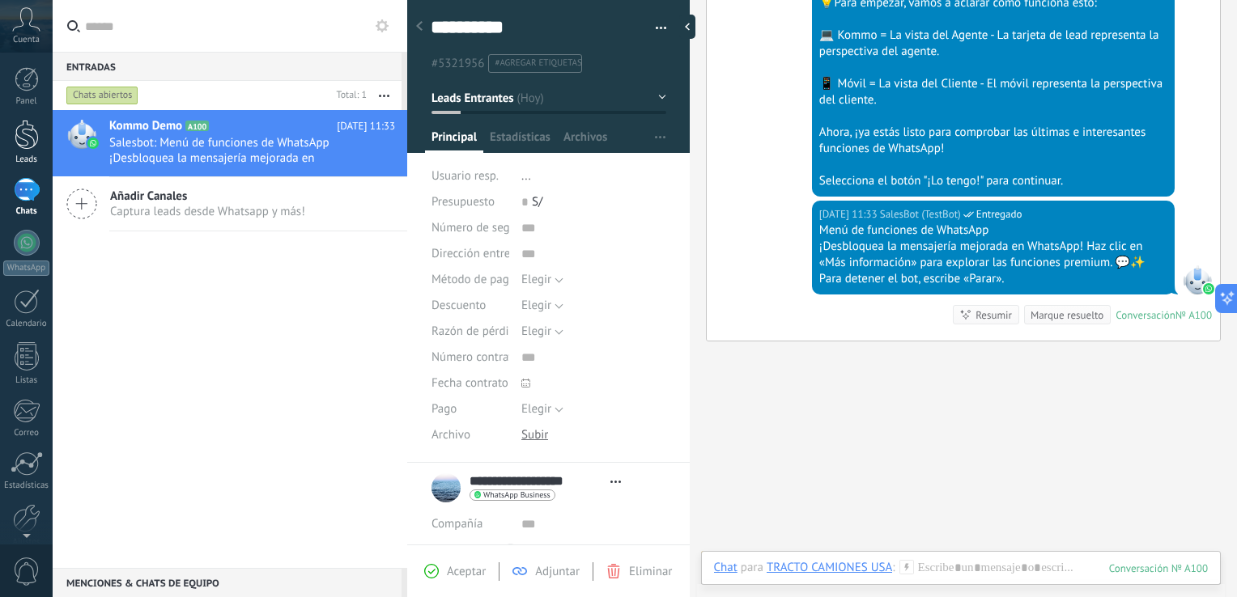
click at [28, 141] on div at bounding box center [27, 135] width 24 height 30
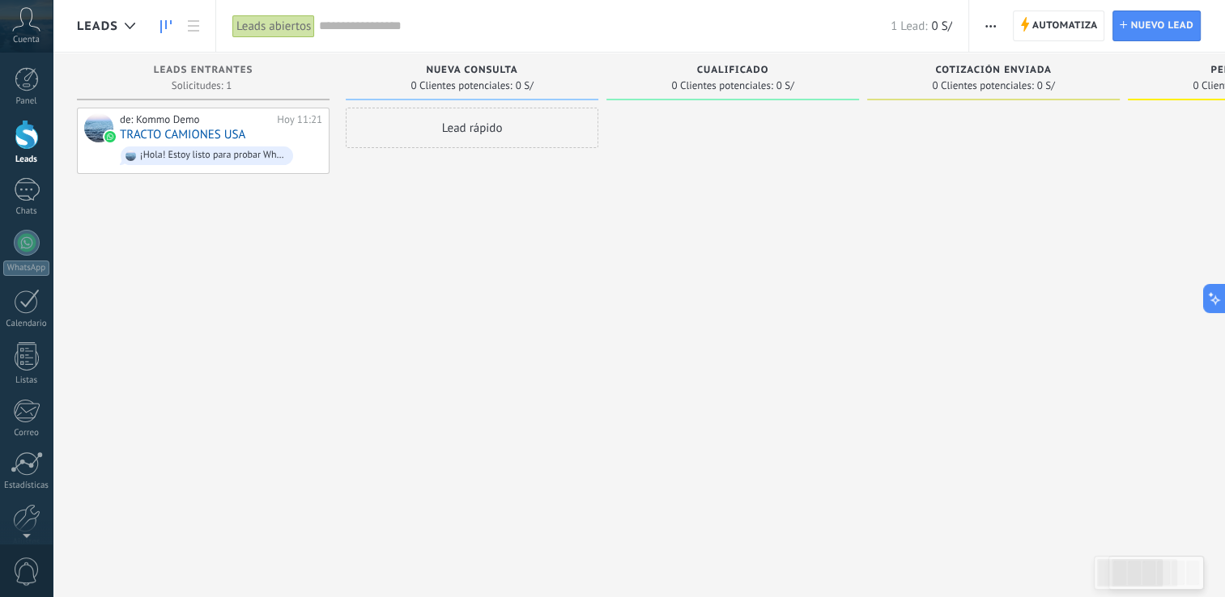
click at [463, 128] on div "Lead rápido" at bounding box center [472, 128] width 253 height 40
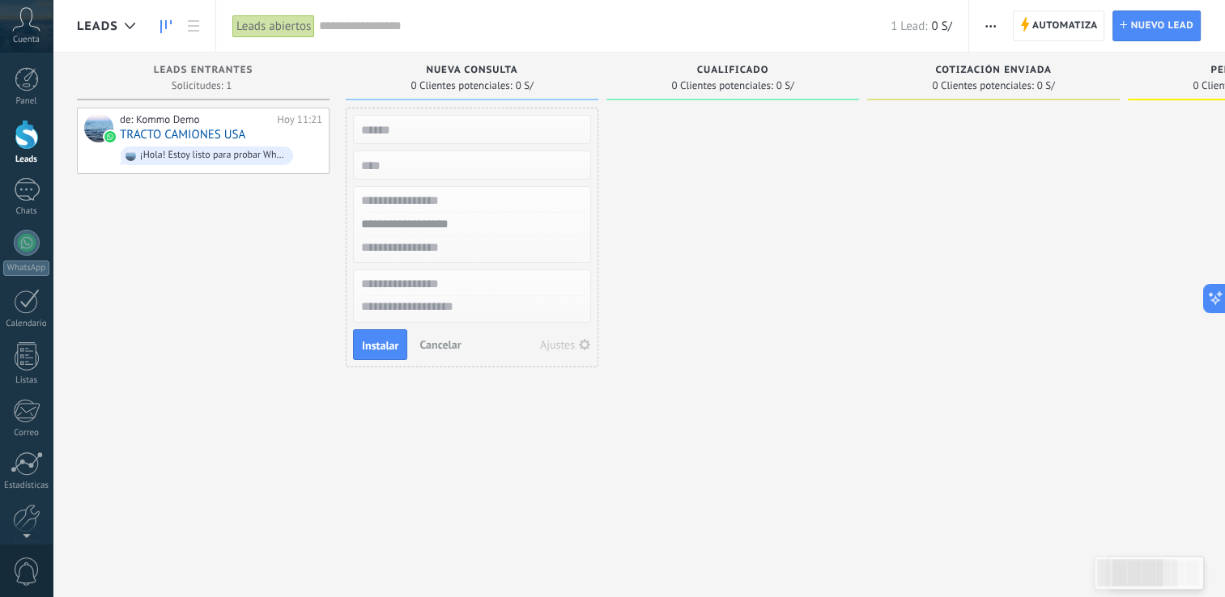
click at [642, 290] on div at bounding box center [732, 301] width 253 height 386
click at [292, 308] on div "de: Kommo Demo [DATE] 11:21 TRACTO CAMIONES USA ¡Hola! Estoy listo para probar …" at bounding box center [203, 301] width 253 height 386
click at [21, 209] on div "Chats" at bounding box center [26, 211] width 47 height 11
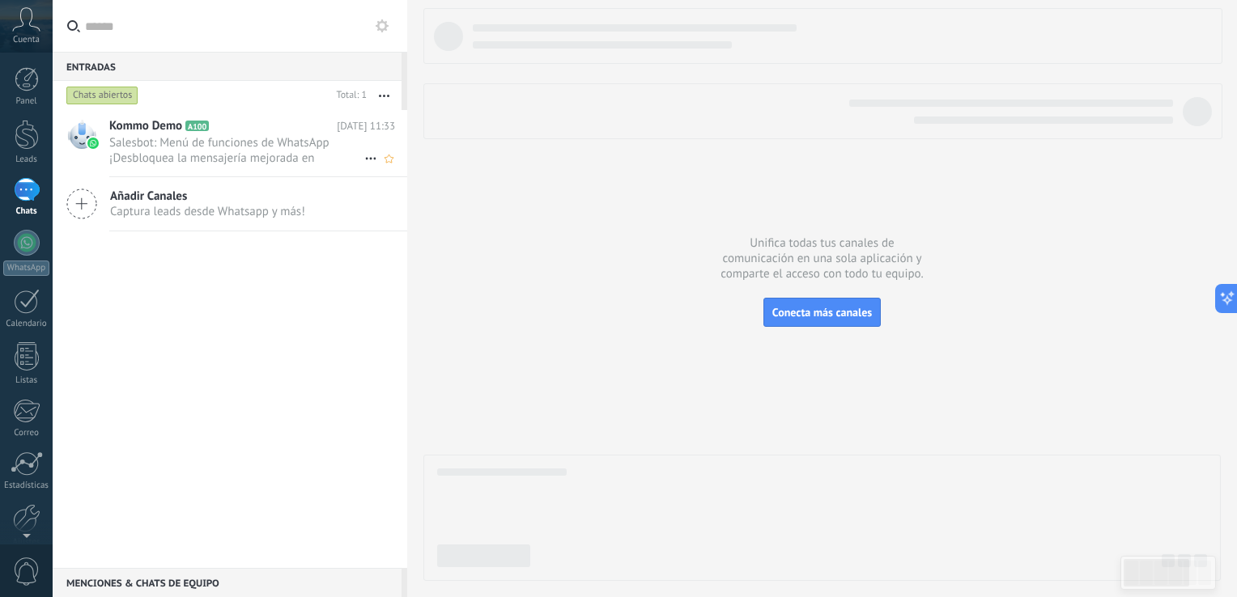
click at [215, 147] on span "Salesbot: Menú de funciones de WhatsApp ¡Desbloquea la mensajería mejorada en W…" at bounding box center [236, 150] width 255 height 31
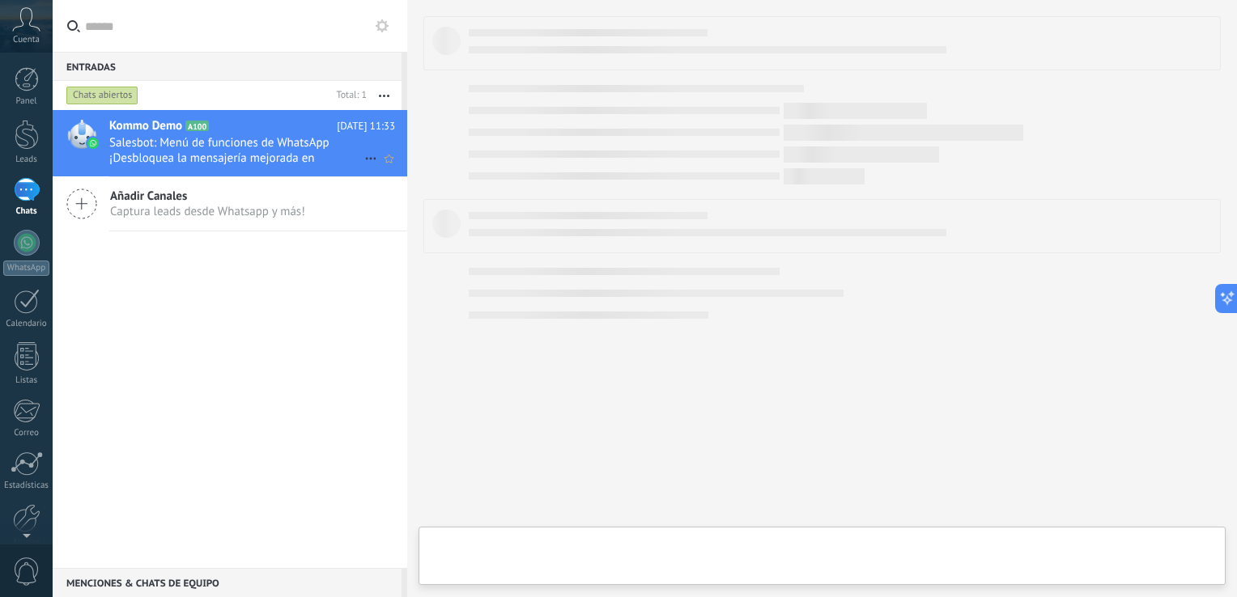
type textarea "**********"
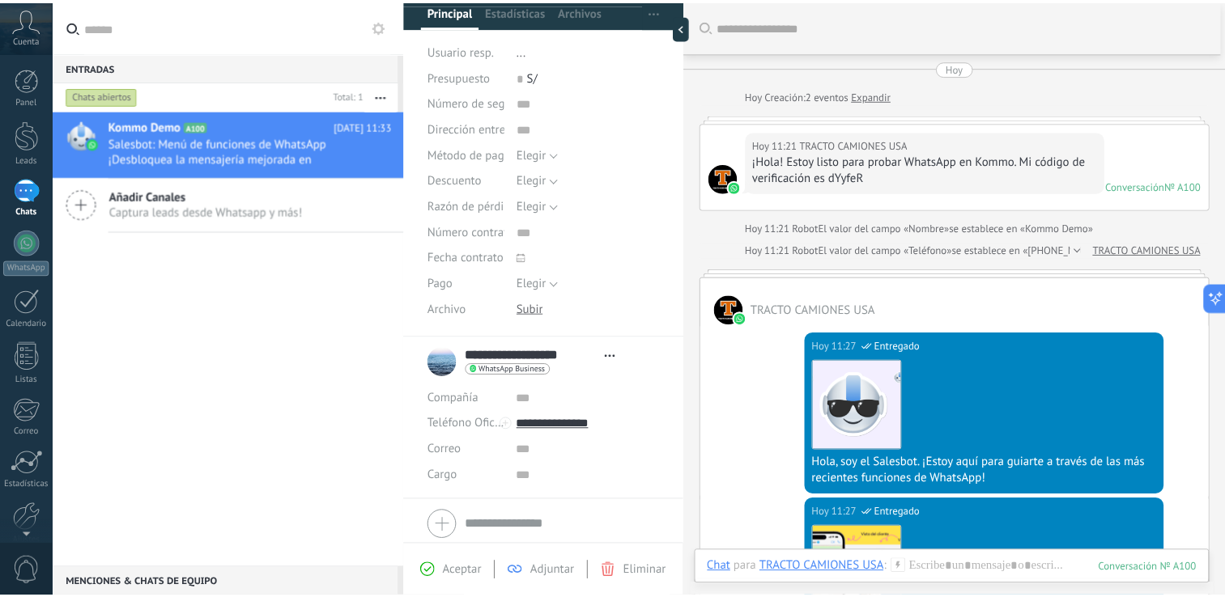
scroll to position [181, 0]
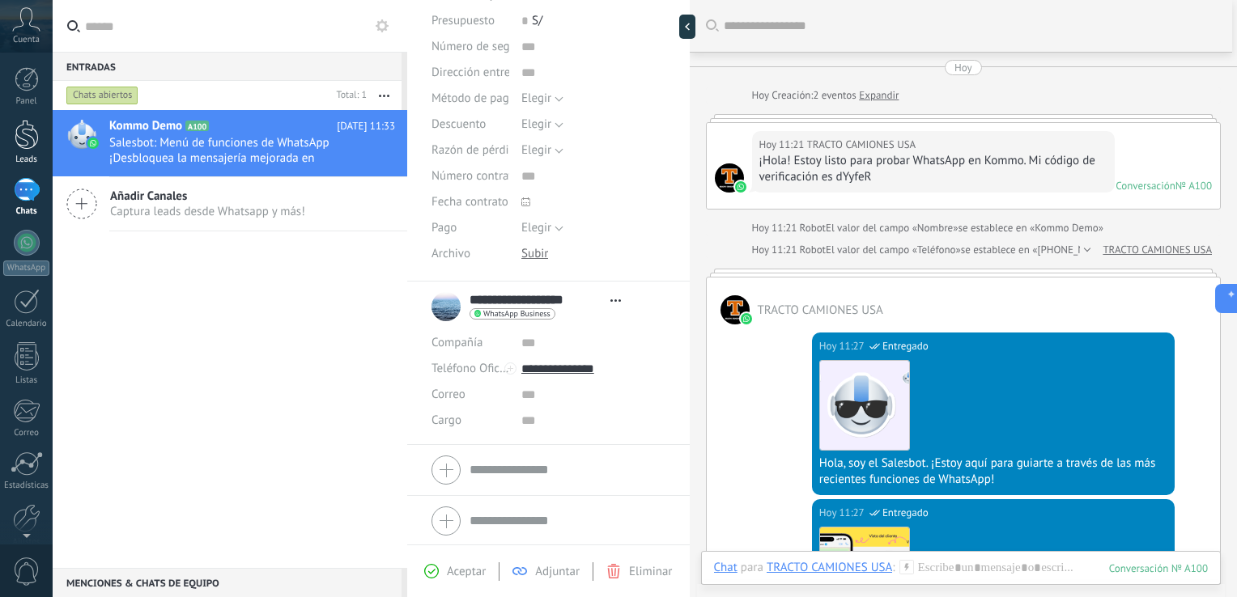
click at [30, 141] on div at bounding box center [27, 135] width 24 height 30
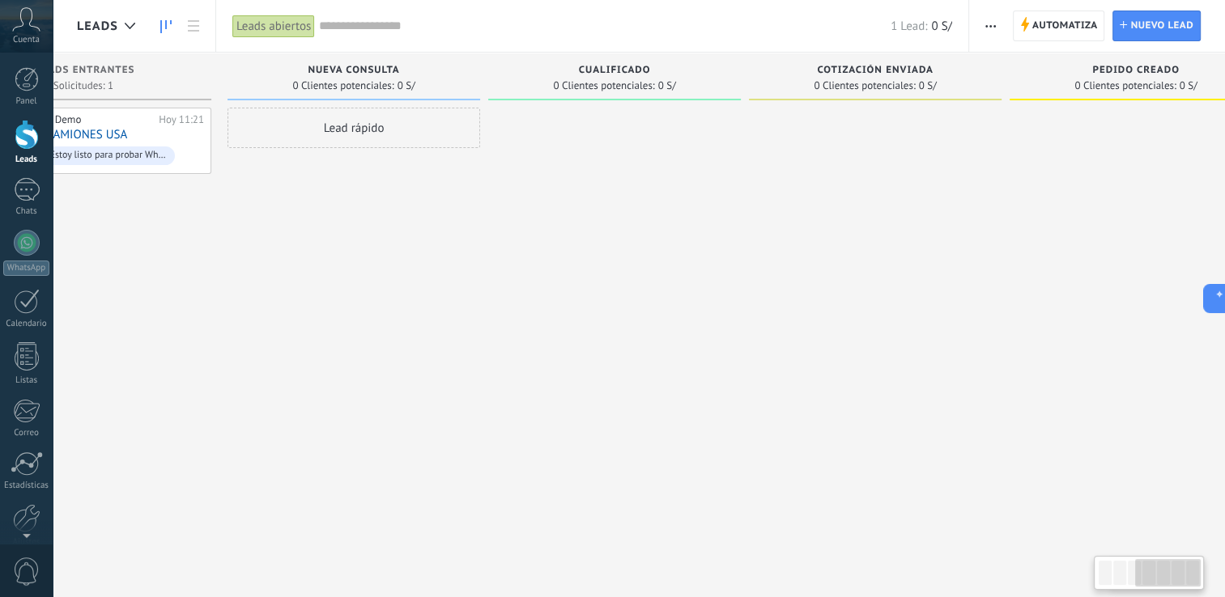
drag, startPoint x: 522, startPoint y: 399, endPoint x: 900, endPoint y: 377, distance: 378.6
click at [900, 377] on div "Leads Entrantes Solicitudes: 1 0 0 0 1 0 0 0 1 de: Kommo Demo [DATE] 11:21 TRAC…" at bounding box center [883, 273] width 1849 height 441
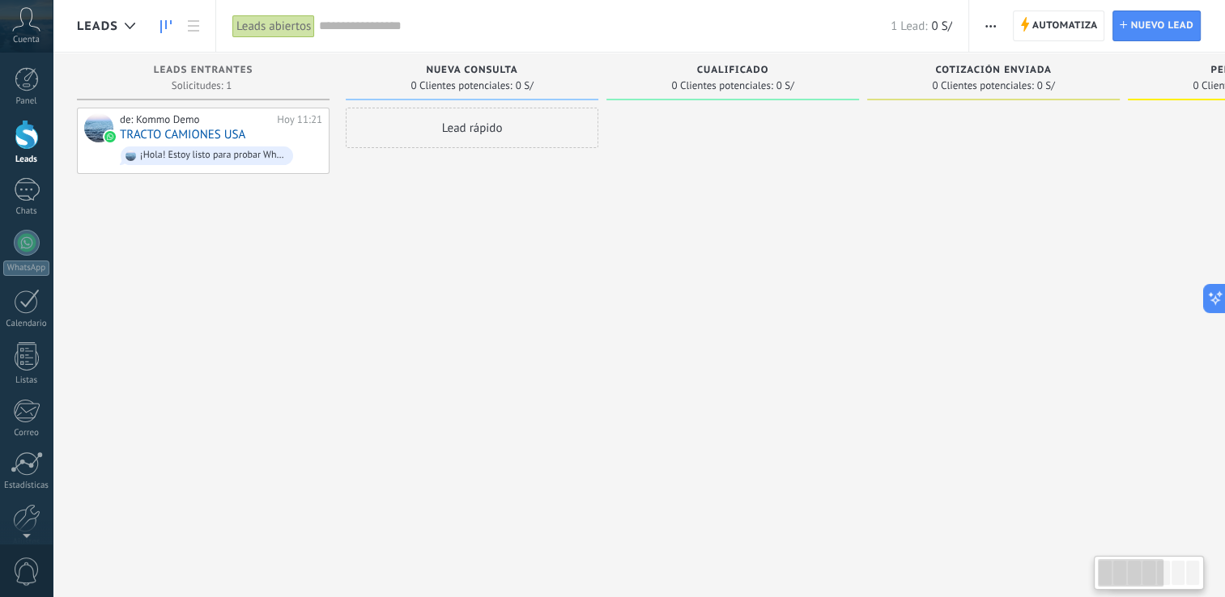
drag, startPoint x: 829, startPoint y: 366, endPoint x: 1009, endPoint y: 368, distance: 179.7
click at [1009, 368] on div at bounding box center [993, 301] width 253 height 386
drag, startPoint x: 1000, startPoint y: 345, endPoint x: 1236, endPoint y: 346, distance: 235.5
click at [1225, 346] on html ".abccls-1,.abccls-2{fill-rule:evenodd}.abccls-2{fill:#fff} .abfcls-1{fill:none}…" at bounding box center [612, 298] width 1225 height 597
click at [31, 189] on div "1" at bounding box center [27, 189] width 26 height 23
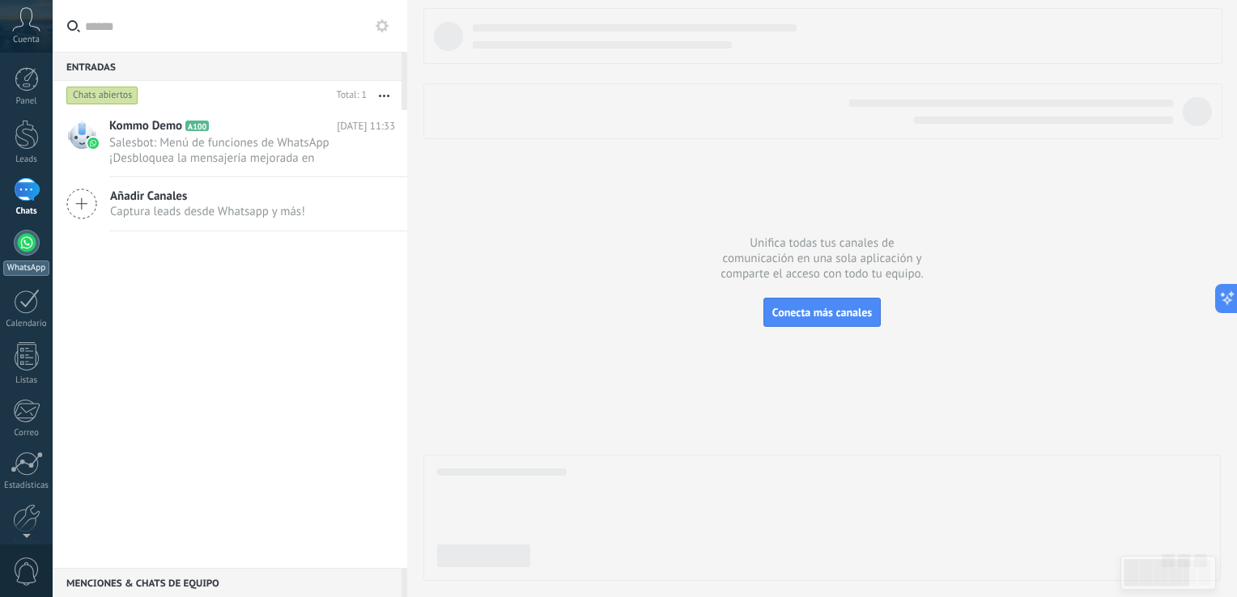
click at [12, 254] on link "WhatsApp" at bounding box center [26, 253] width 53 height 46
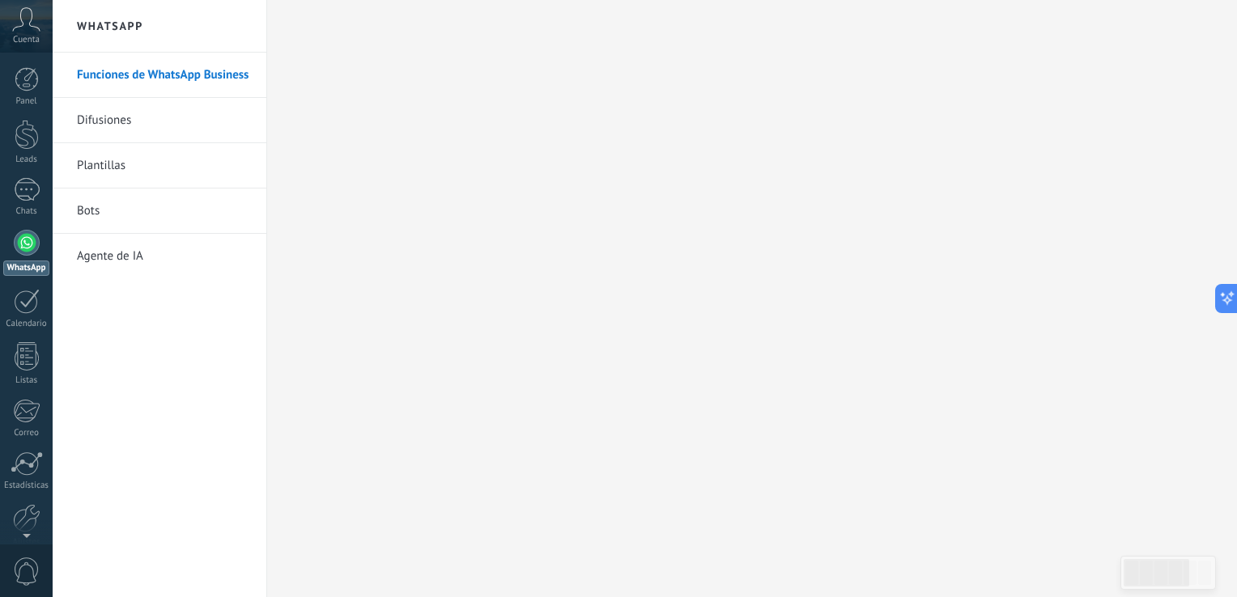
click at [100, 118] on link "Difusiones" at bounding box center [163, 120] width 173 height 45
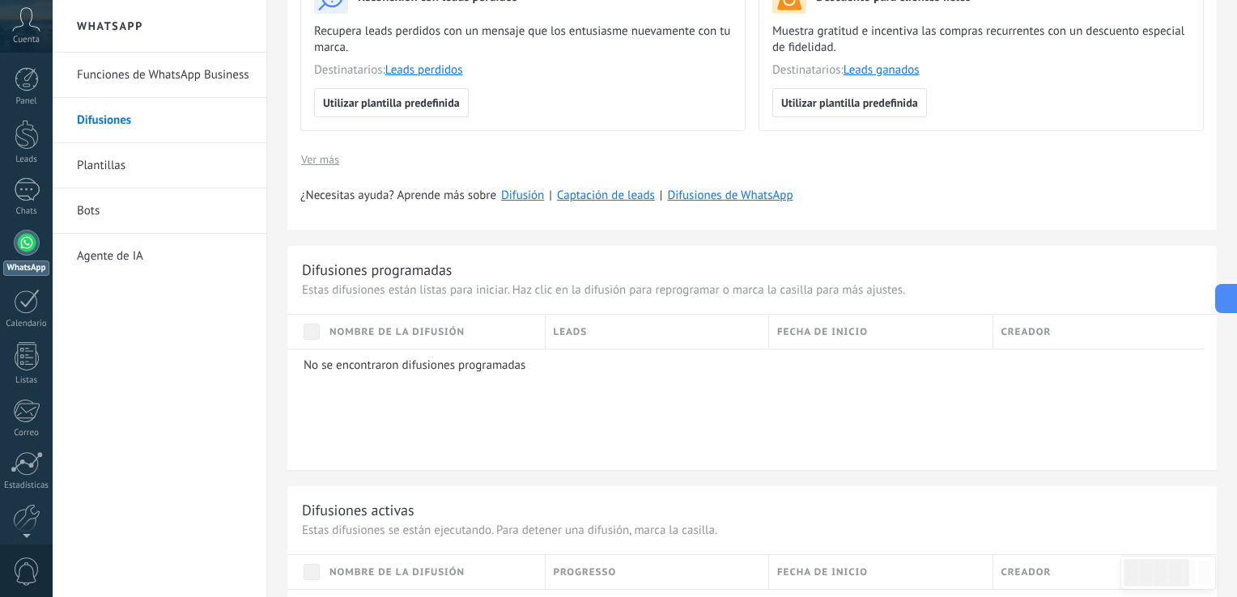
scroll to position [567, 0]
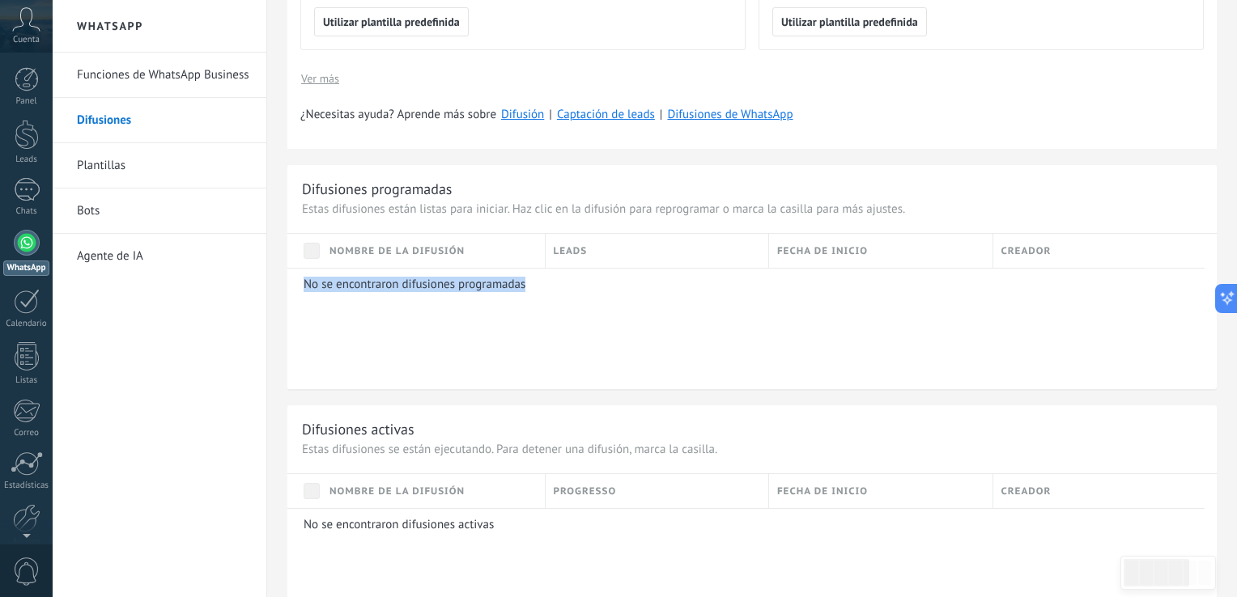
drag, startPoint x: 304, startPoint y: 282, endPoint x: 566, endPoint y: 284, distance: 261.5
click at [566, 284] on p "No se encontraron difusiones programadas" at bounding box center [749, 284] width 890 height 15
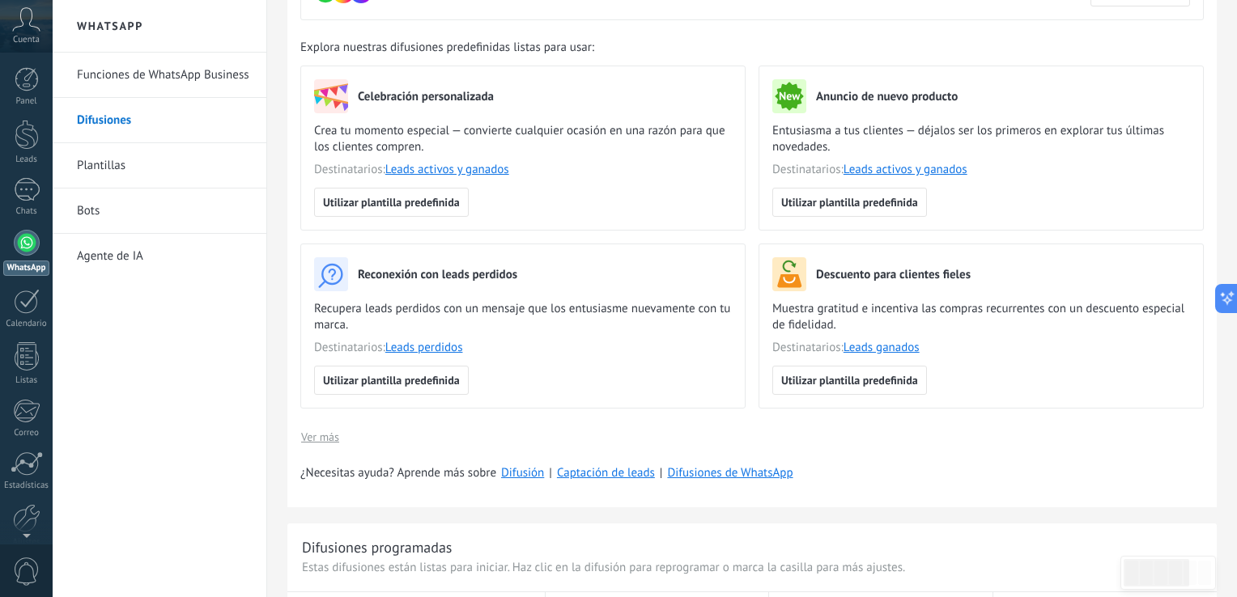
scroll to position [0, 0]
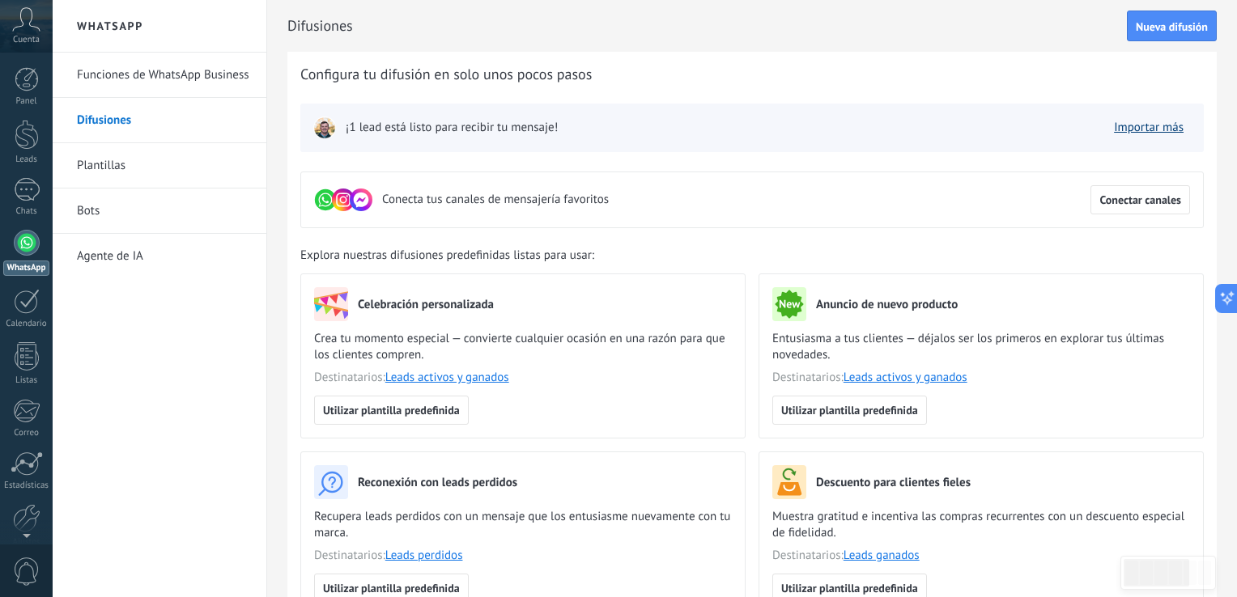
click at [1135, 125] on link "Importar más" at bounding box center [1149, 127] width 70 height 15
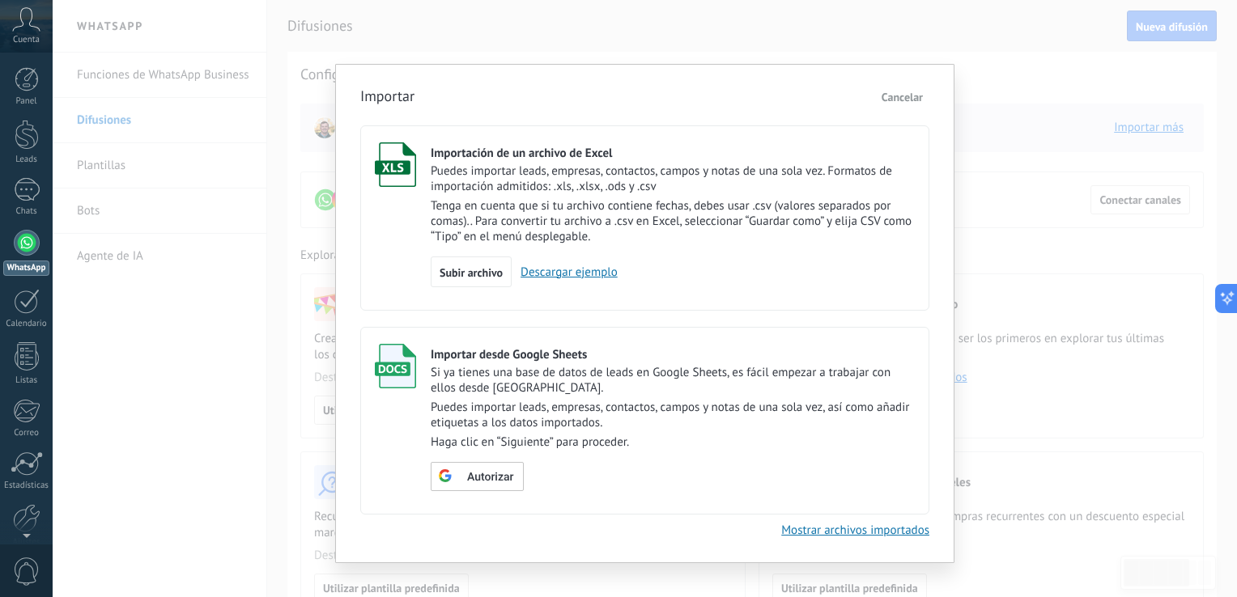
click at [569, 274] on link "Descargar ejemplo" at bounding box center [565, 272] width 106 height 15
click at [294, 384] on div "Importar Cancelar Importación de un archivo de Excel Puedes importar leads, emp…" at bounding box center [645, 298] width 1184 height 597
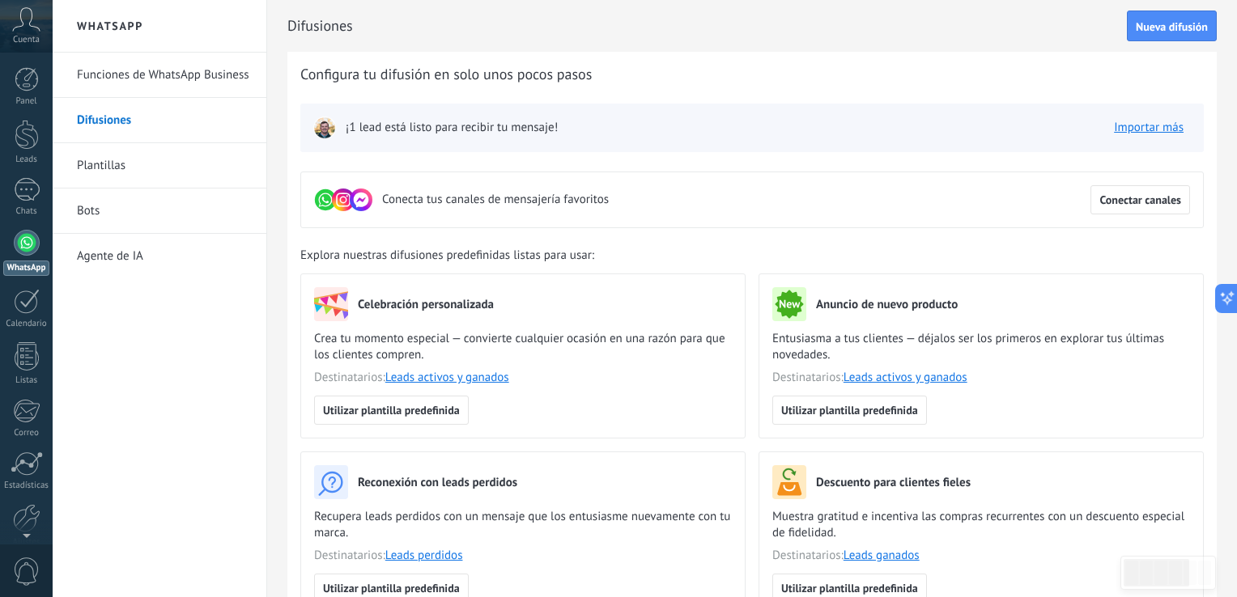
click at [324, 130] on img at bounding box center [324, 128] width 23 height 23
click at [1138, 202] on span "Conectar canales" at bounding box center [1140, 199] width 82 height 11
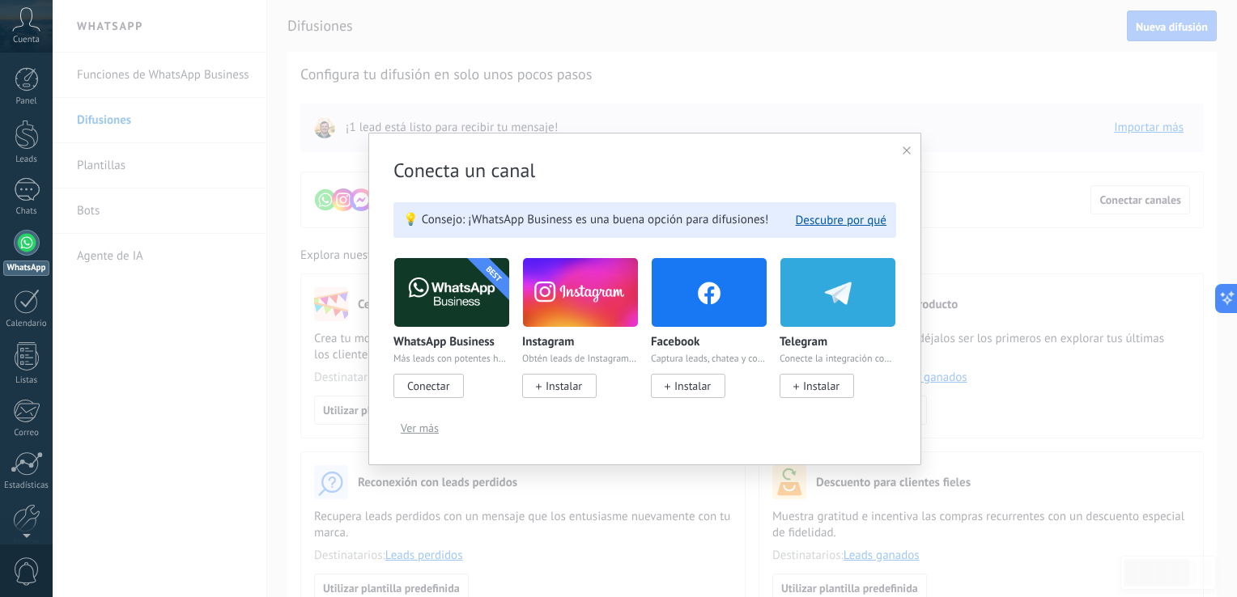
click at [444, 384] on span "Conectar" at bounding box center [428, 386] width 42 height 15
